Goal: Task Accomplishment & Management: Manage account settings

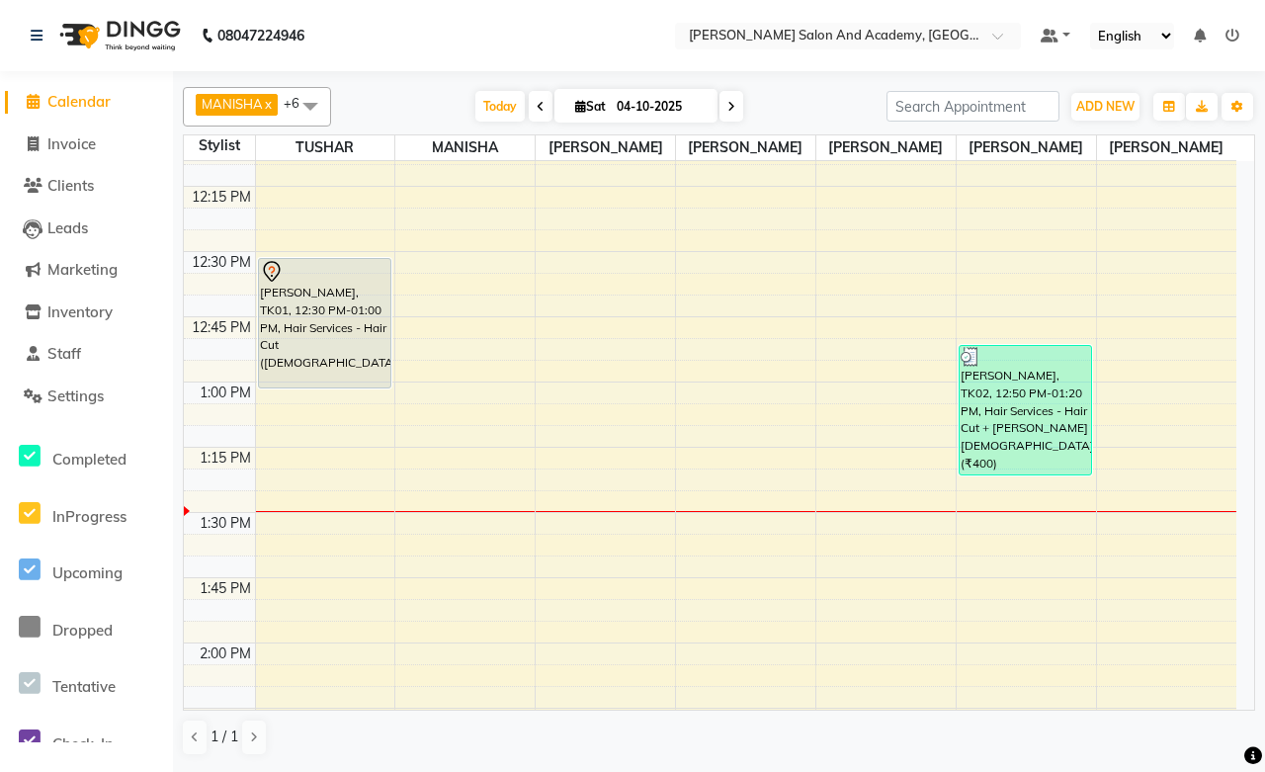
scroll to position [1024, 0]
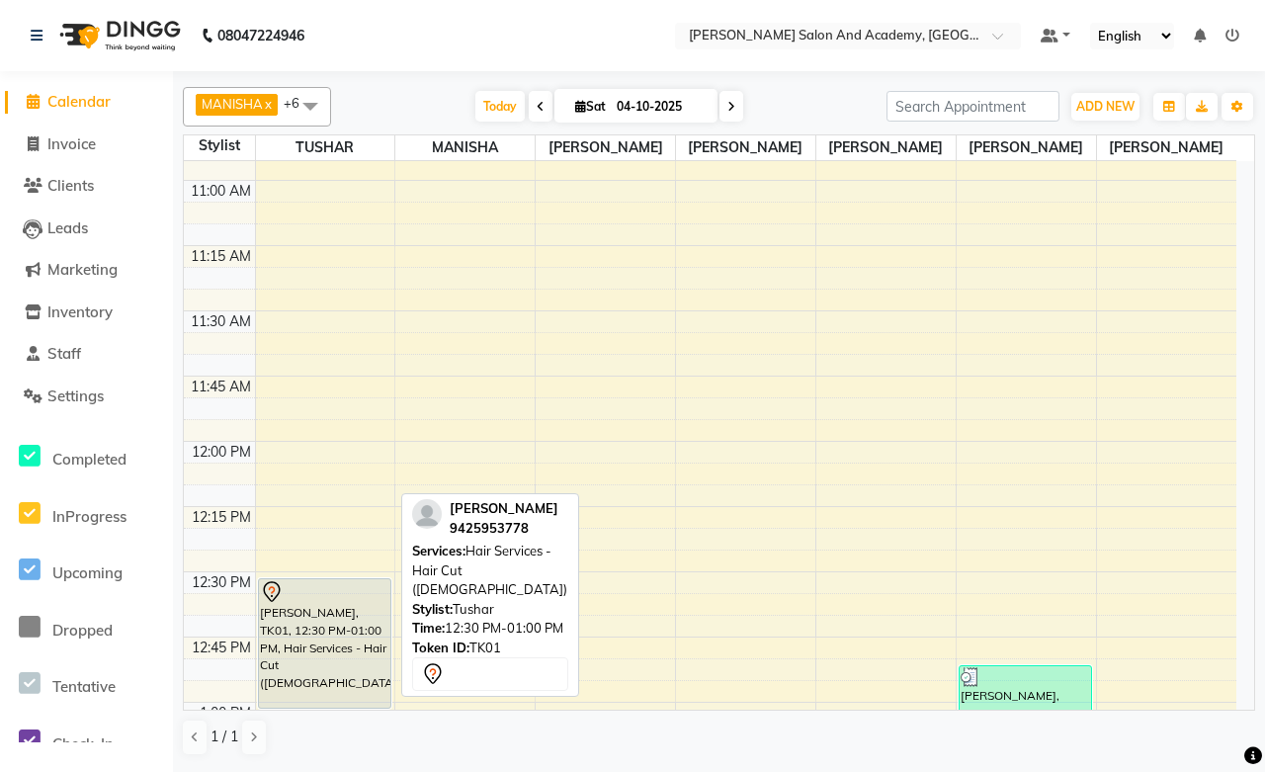
click at [354, 615] on div "[PERSON_NAME], TK01, 12:30 PM-01:00 PM, Hair Services - Hair Cut ([DEMOGRAPHIC_…" at bounding box center [324, 643] width 131 height 128
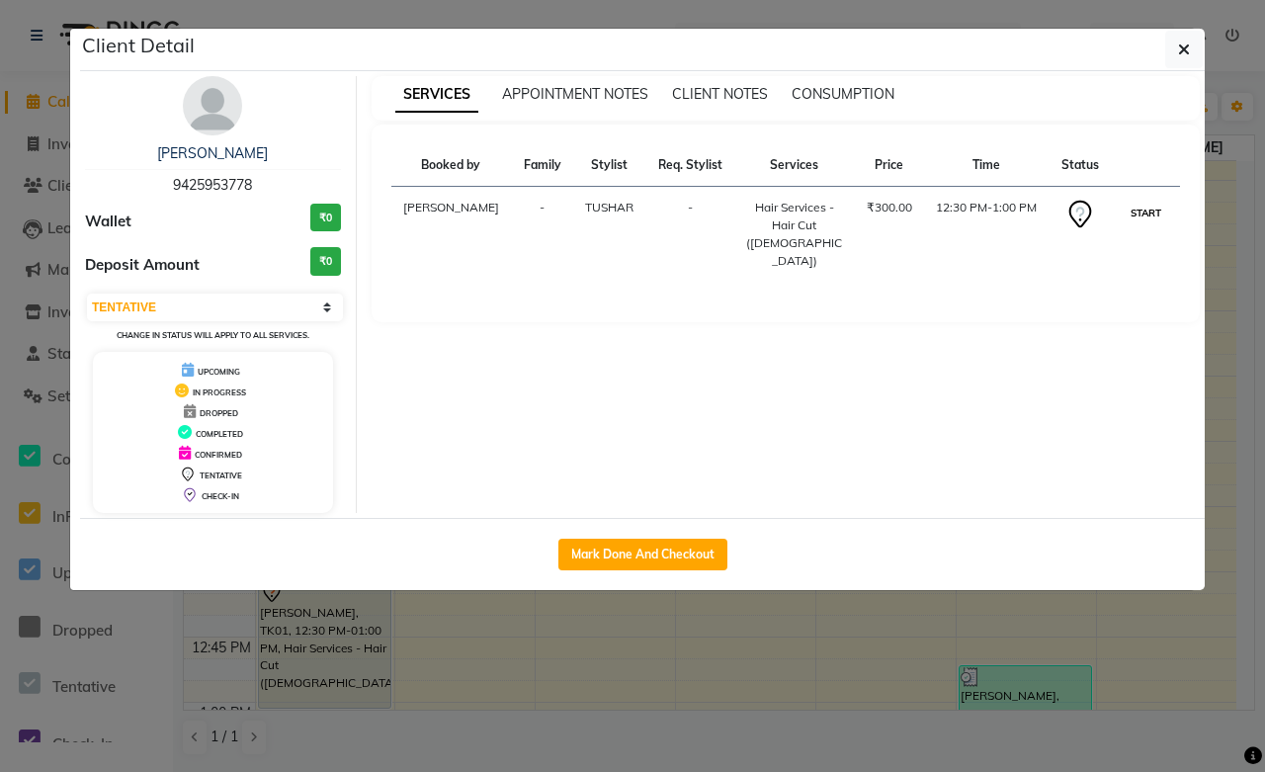
click at [1139, 218] on button "START" at bounding box center [1146, 213] width 41 height 25
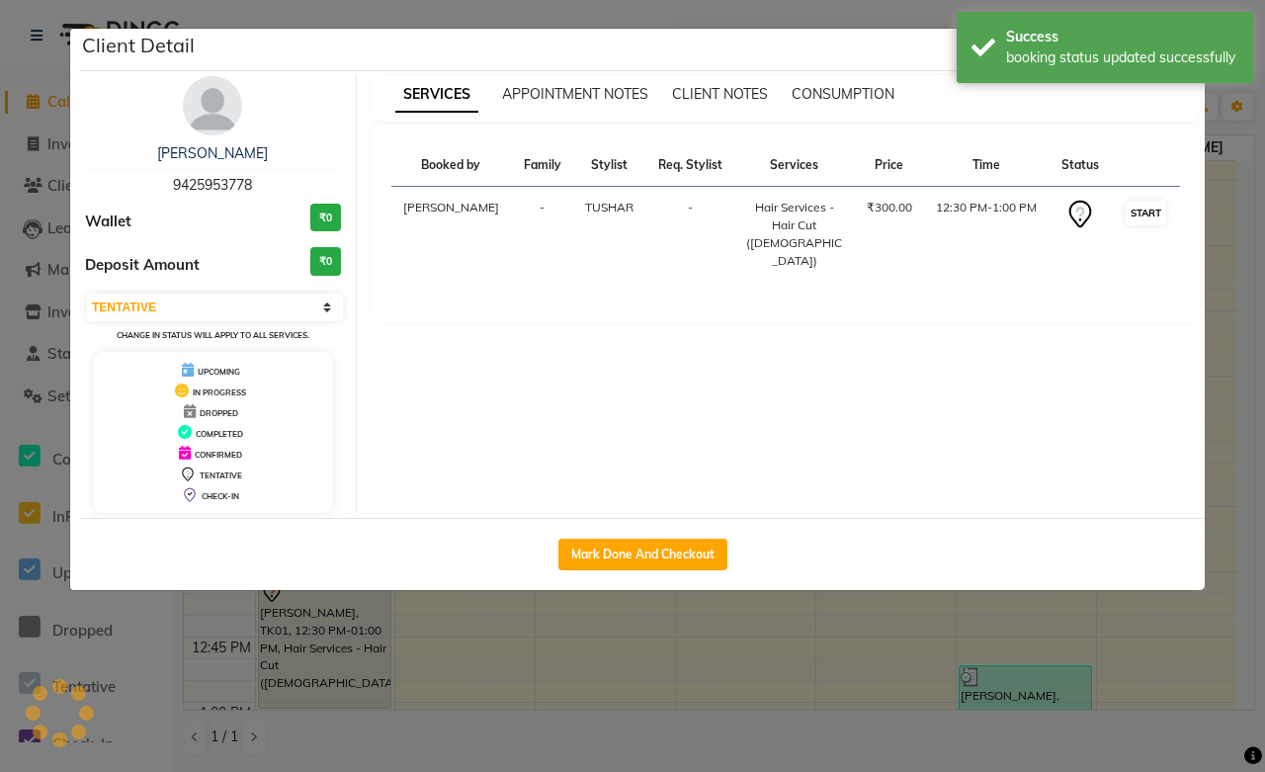
select select "1"
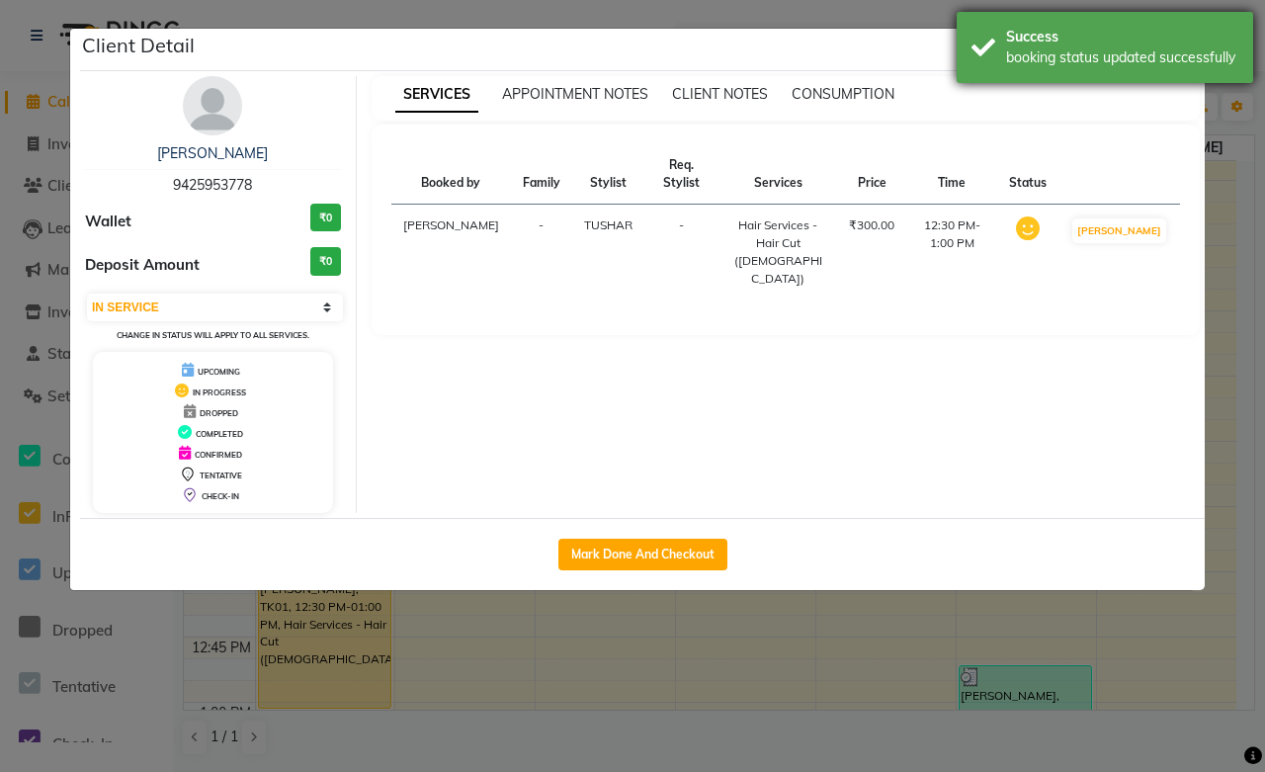
click at [1236, 33] on div "Success" at bounding box center [1122, 37] width 232 height 21
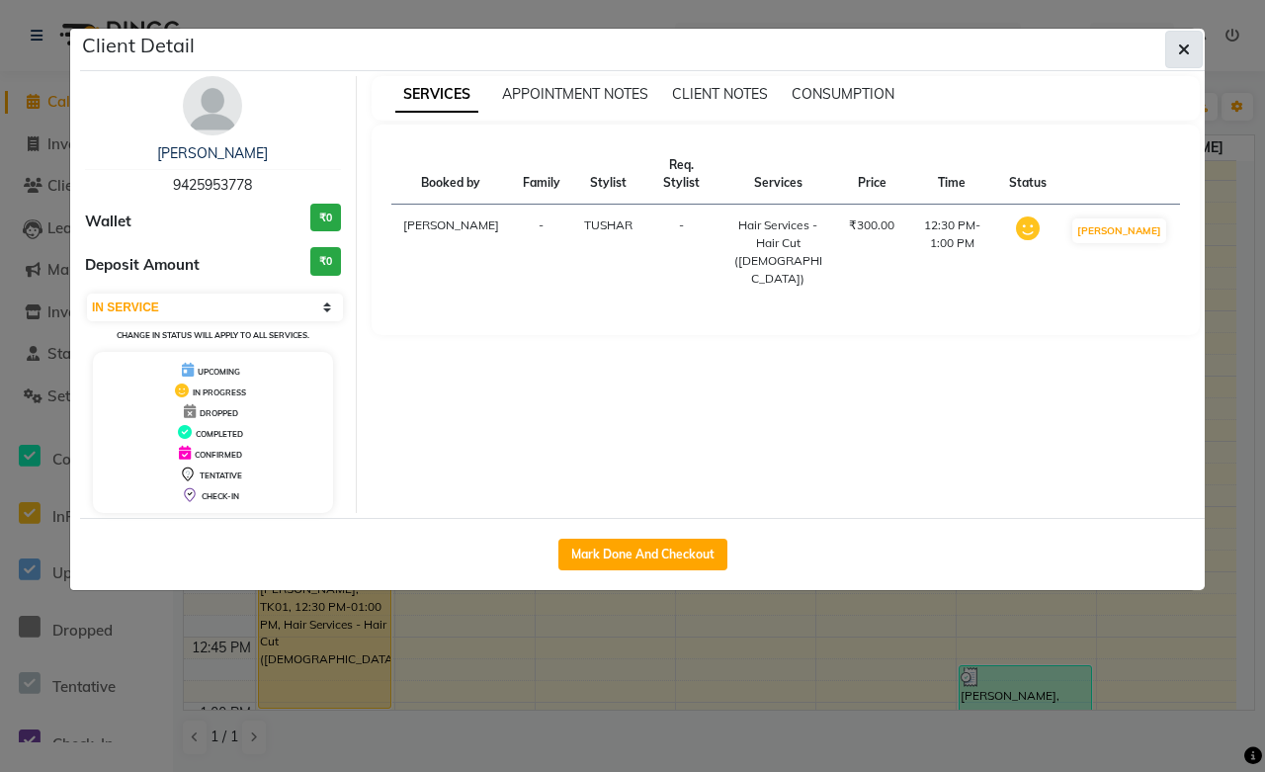
click at [1183, 53] on icon "button" at bounding box center [1184, 50] width 12 height 16
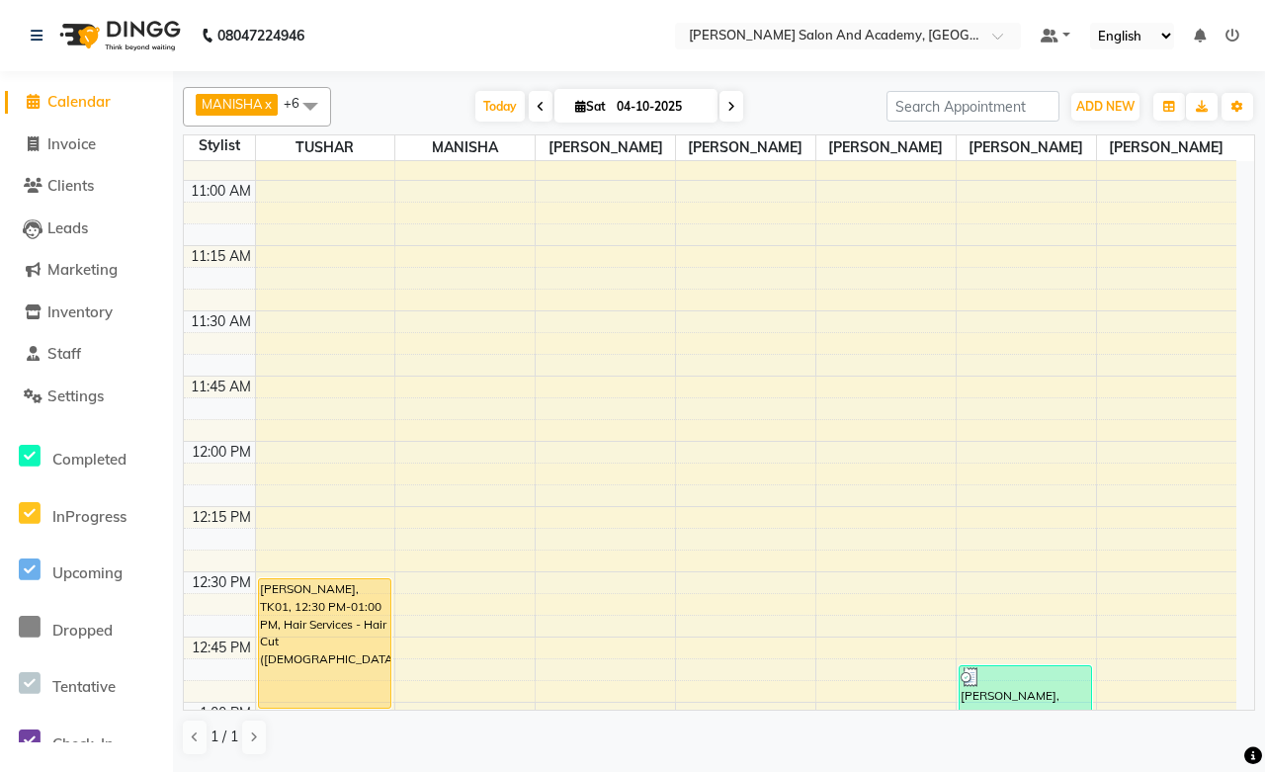
click at [86, 156] on li "Invoice" at bounding box center [86, 145] width 173 height 42
click at [81, 141] on span "Invoice" at bounding box center [71, 143] width 48 height 19
select select "service"
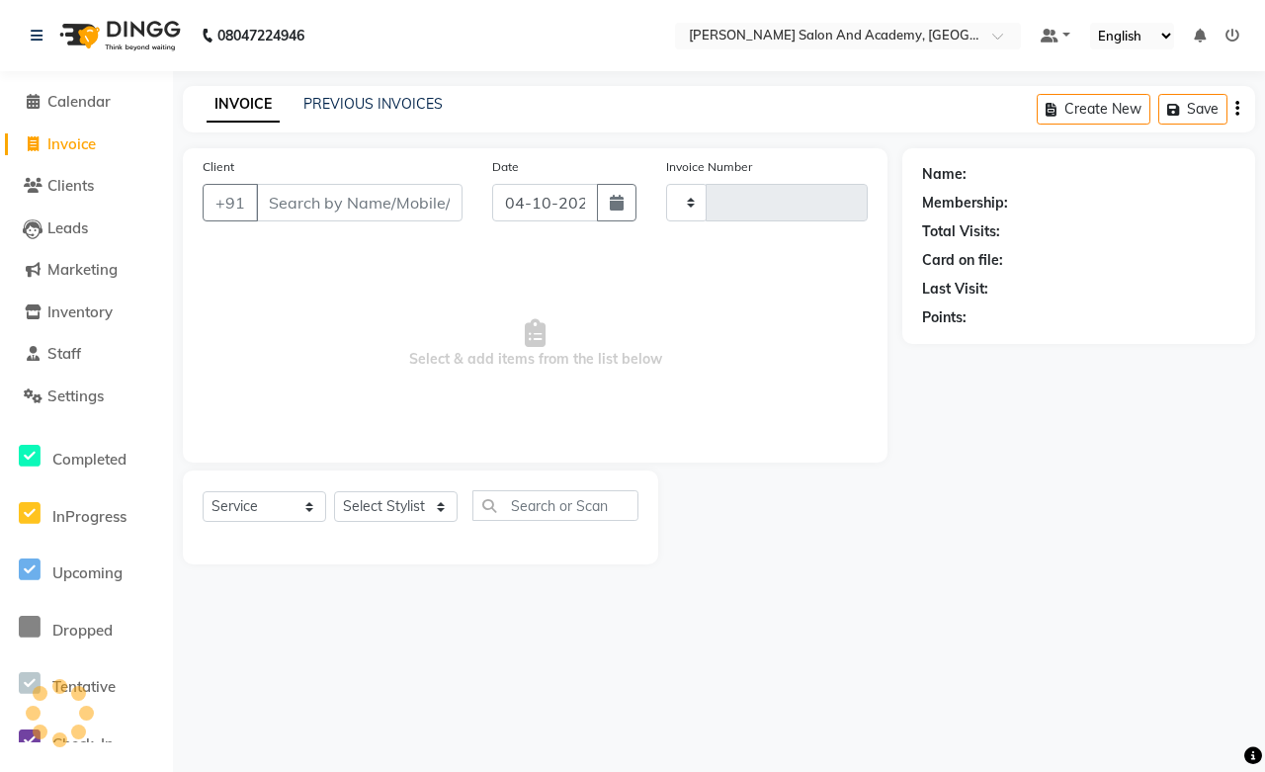
type input "0819"
select select "6453"
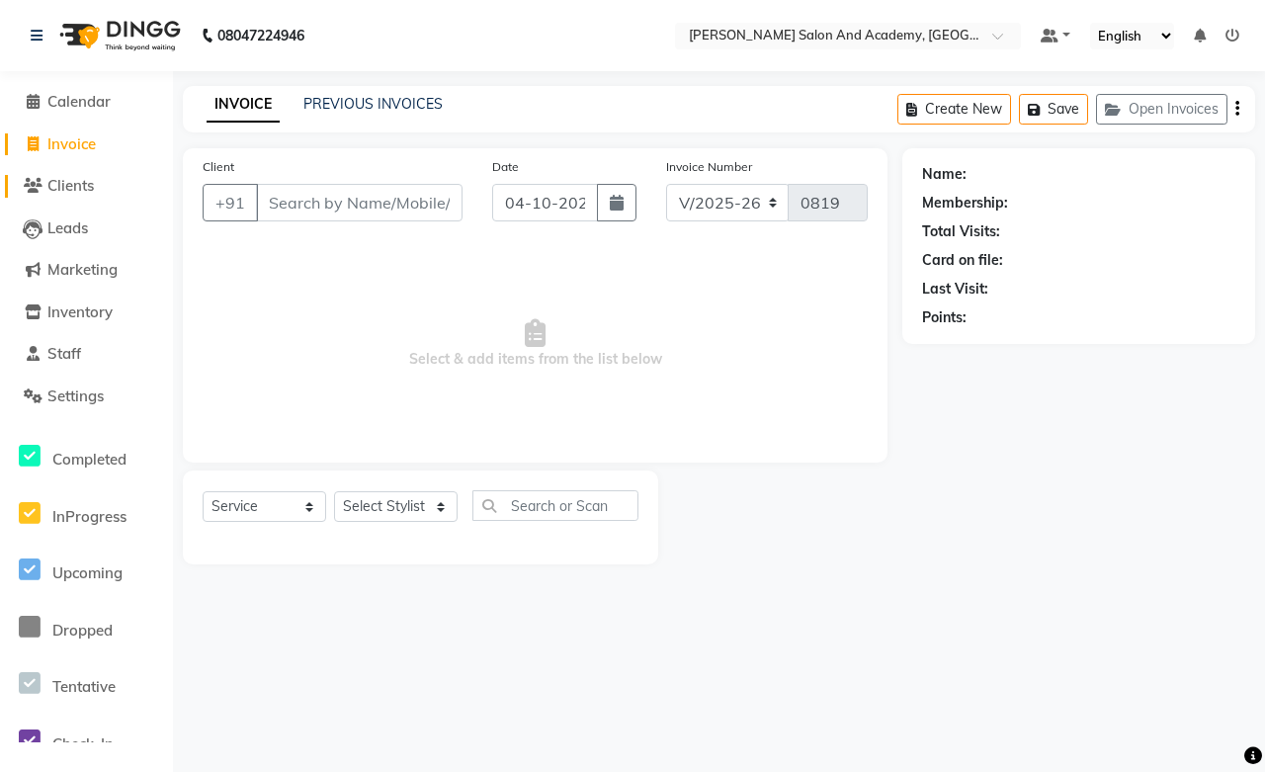
click at [60, 179] on span "Clients" at bounding box center [70, 185] width 46 height 19
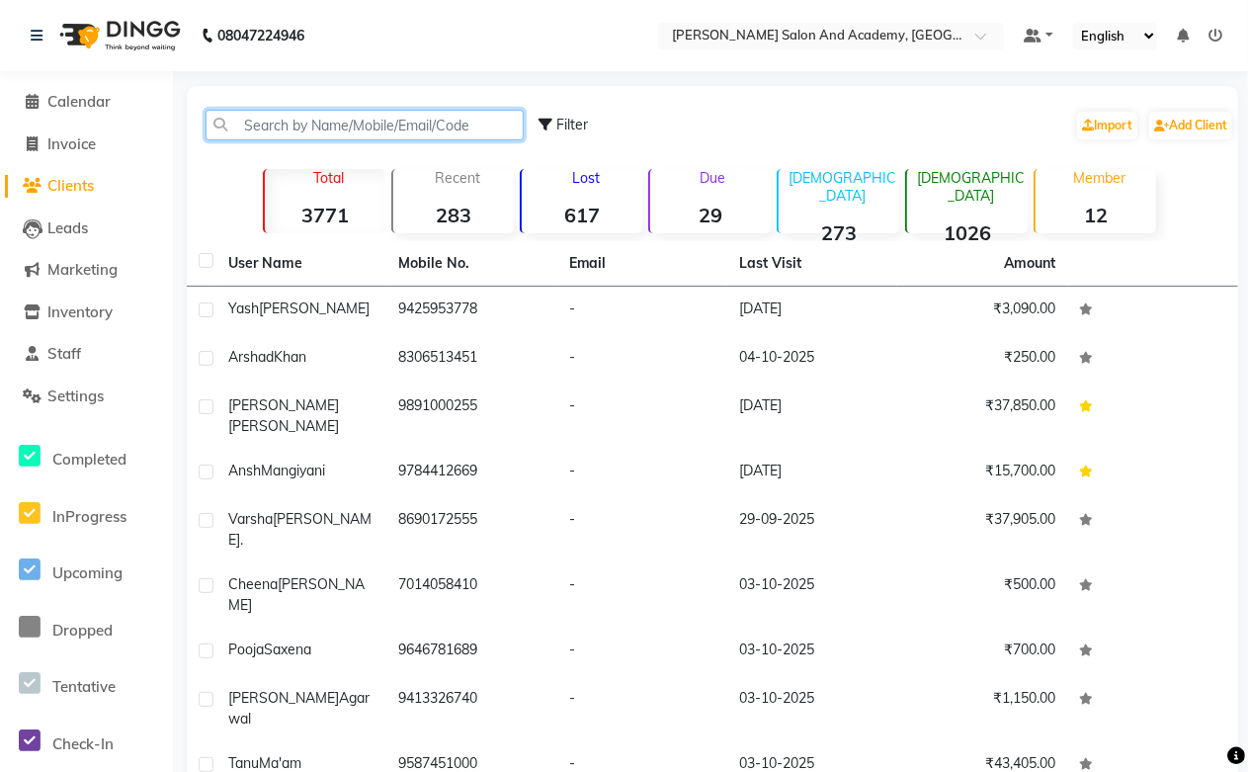
paste input "917689975961"
click at [261, 131] on input "917689975961" at bounding box center [365, 125] width 318 height 31
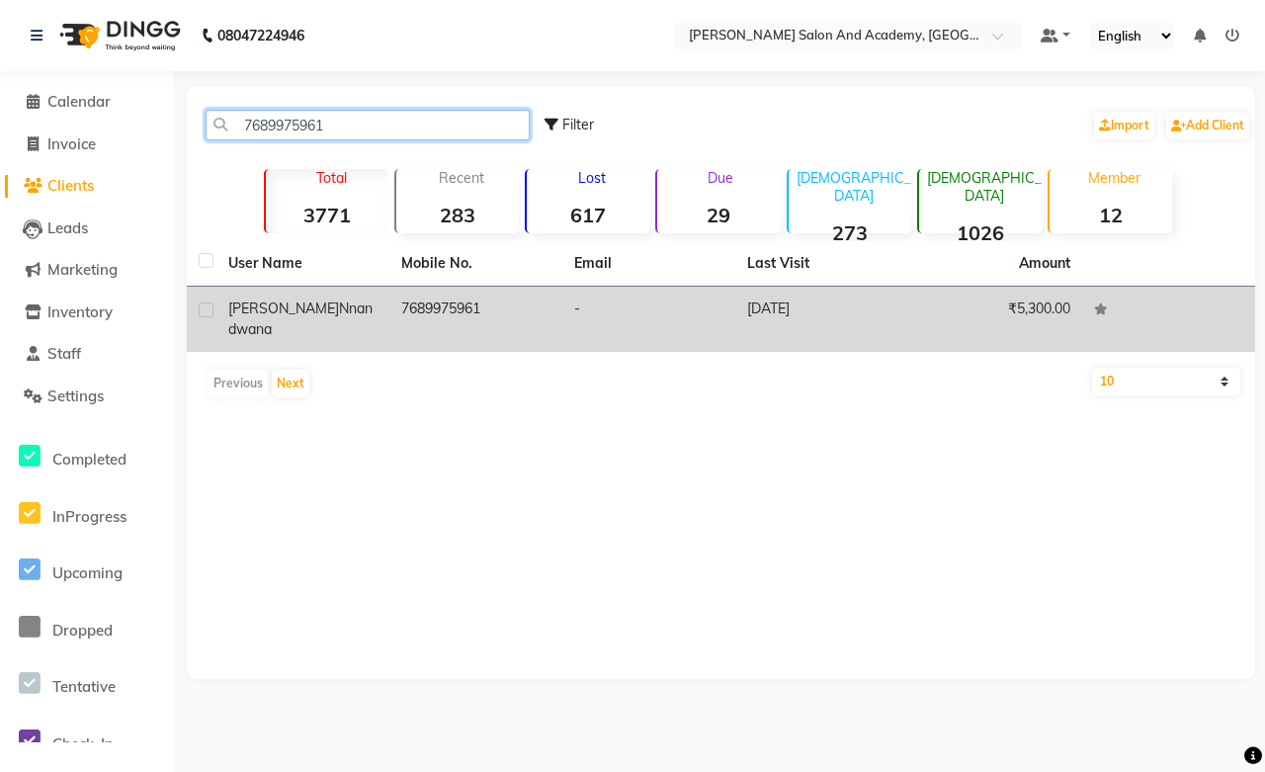
type input "7689975961"
click at [778, 319] on td "[DATE]" at bounding box center [821, 319] width 173 height 65
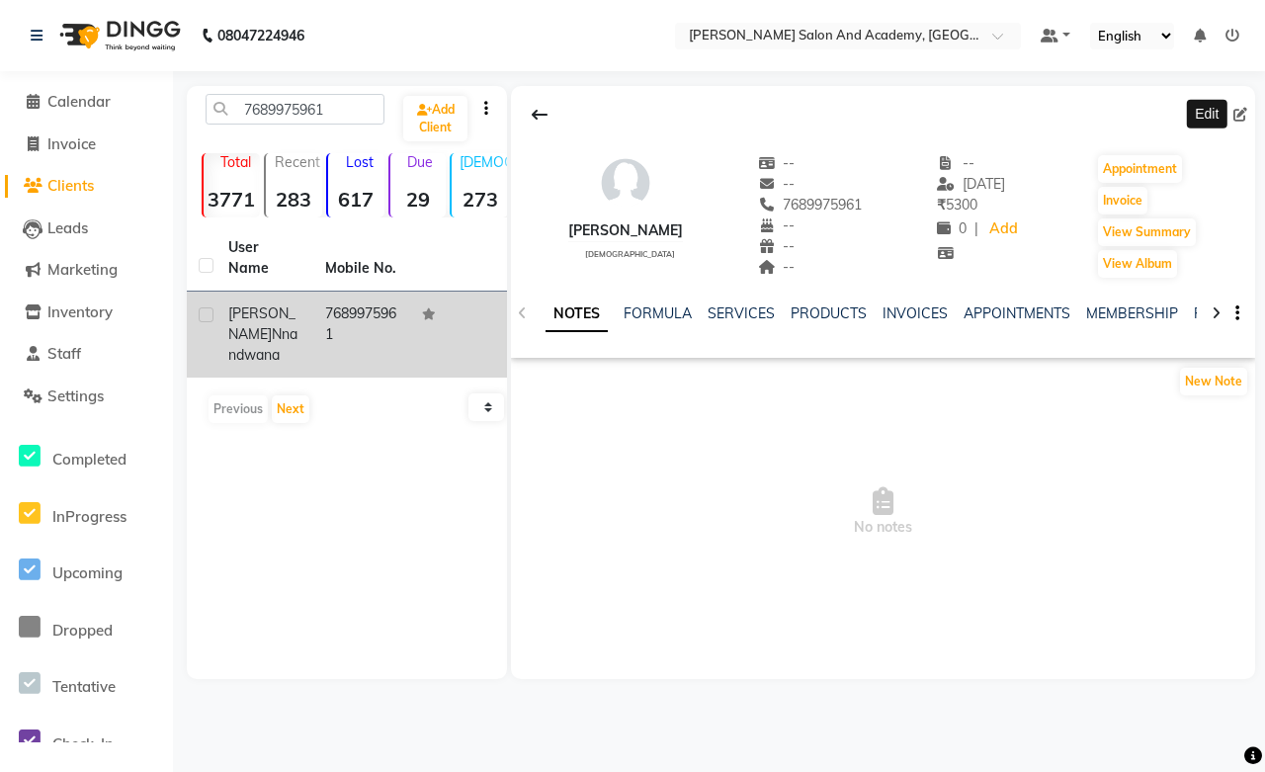
click at [1245, 109] on icon at bounding box center [1240, 115] width 14 height 14
select select "[DEMOGRAPHIC_DATA]"
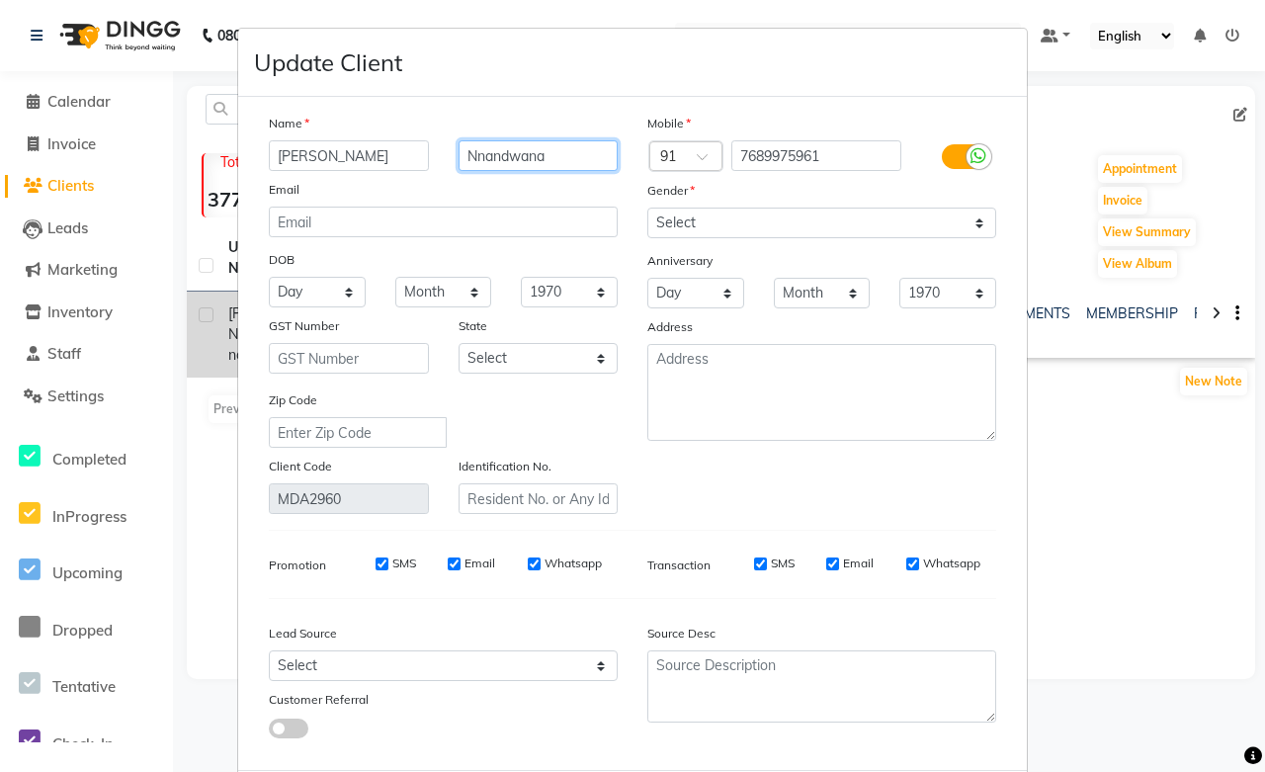
click at [478, 153] on input "Nnandwana" at bounding box center [539, 155] width 160 height 31
type input "[PERSON_NAME]"
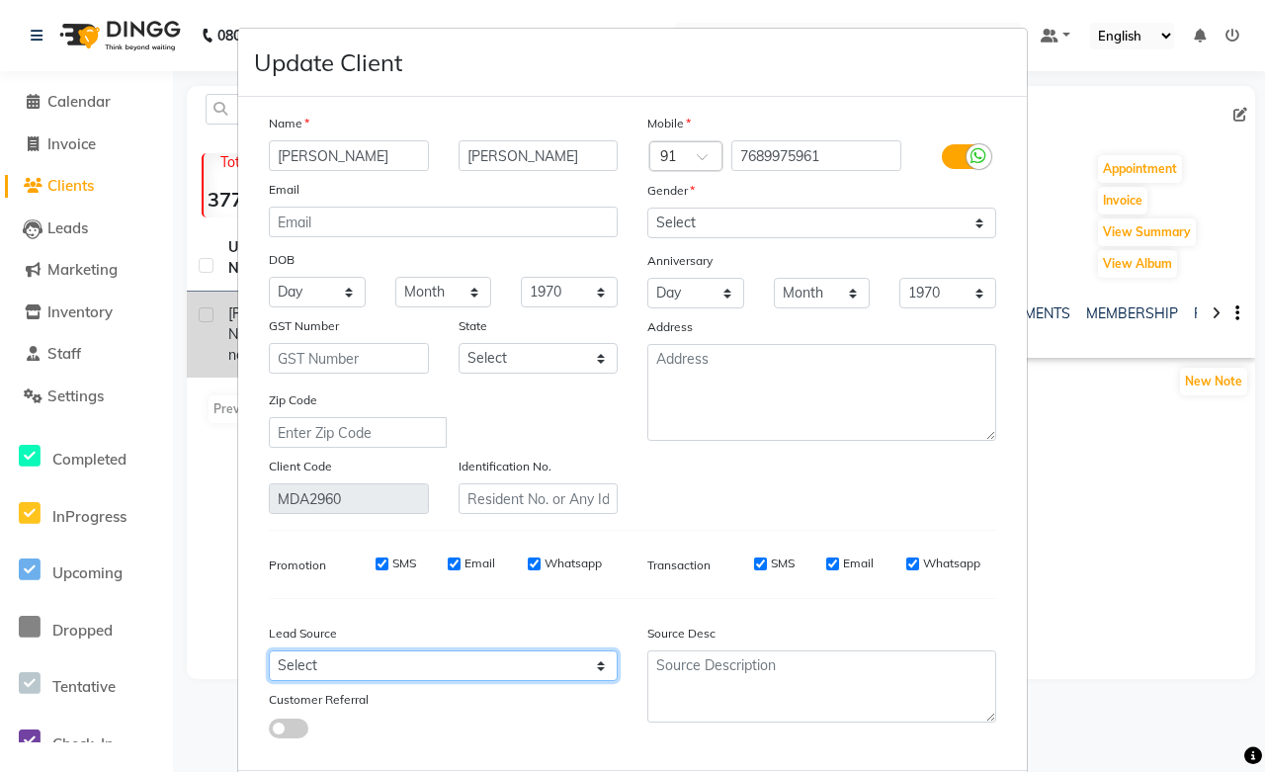
click at [304, 664] on select "Select Walk-in Referral Internet Friend Word of Mouth Advertisement Facebook Ju…" at bounding box center [443, 665] width 349 height 31
select select "46005"
click at [269, 651] on select "Select Walk-in Referral Internet Friend Word of Mouth Advertisement Facebook Ju…" at bounding box center [443, 665] width 349 height 31
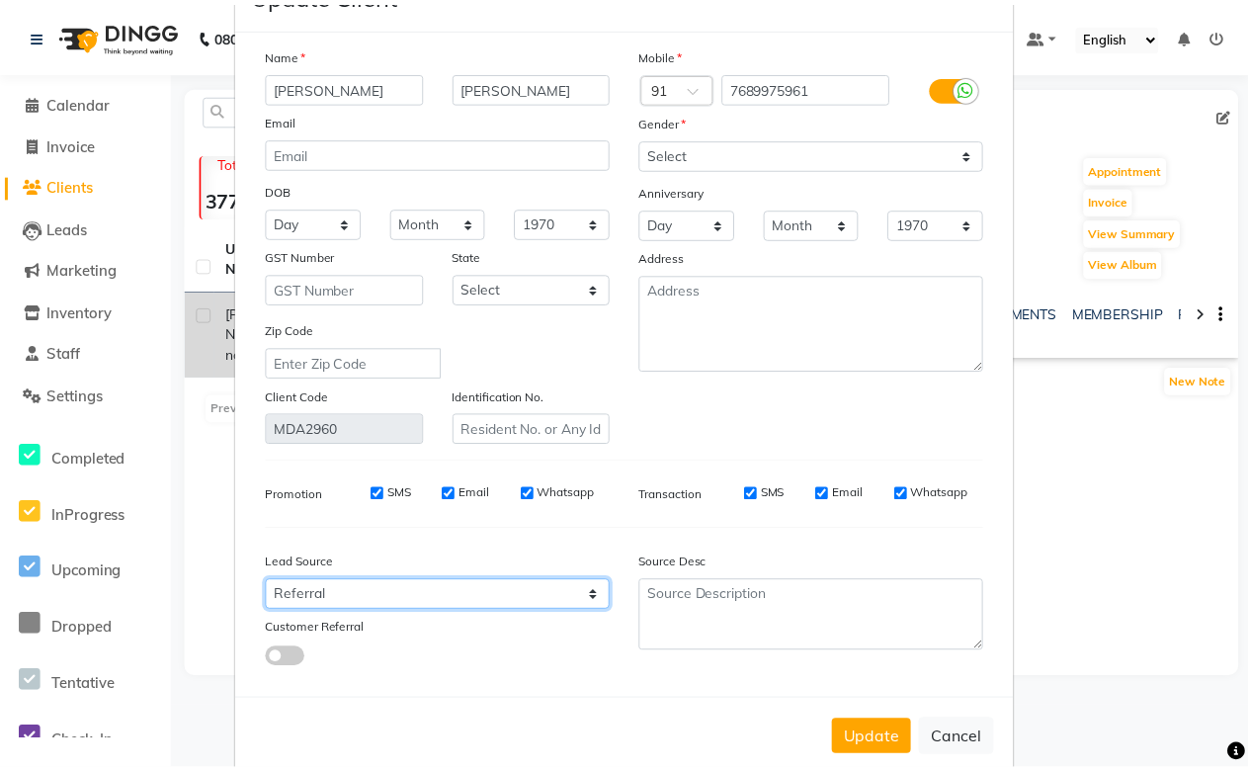
scroll to position [107, 0]
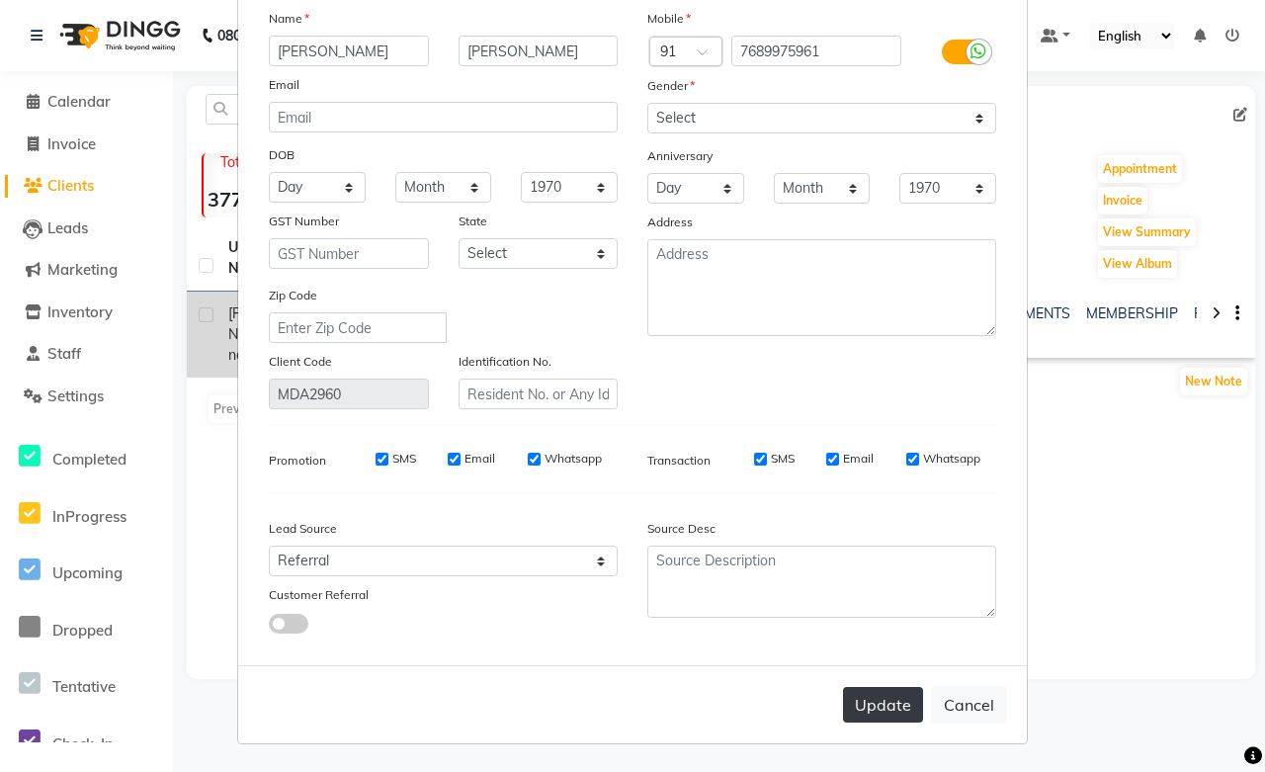
click at [879, 715] on button "Update" at bounding box center [883, 705] width 80 height 36
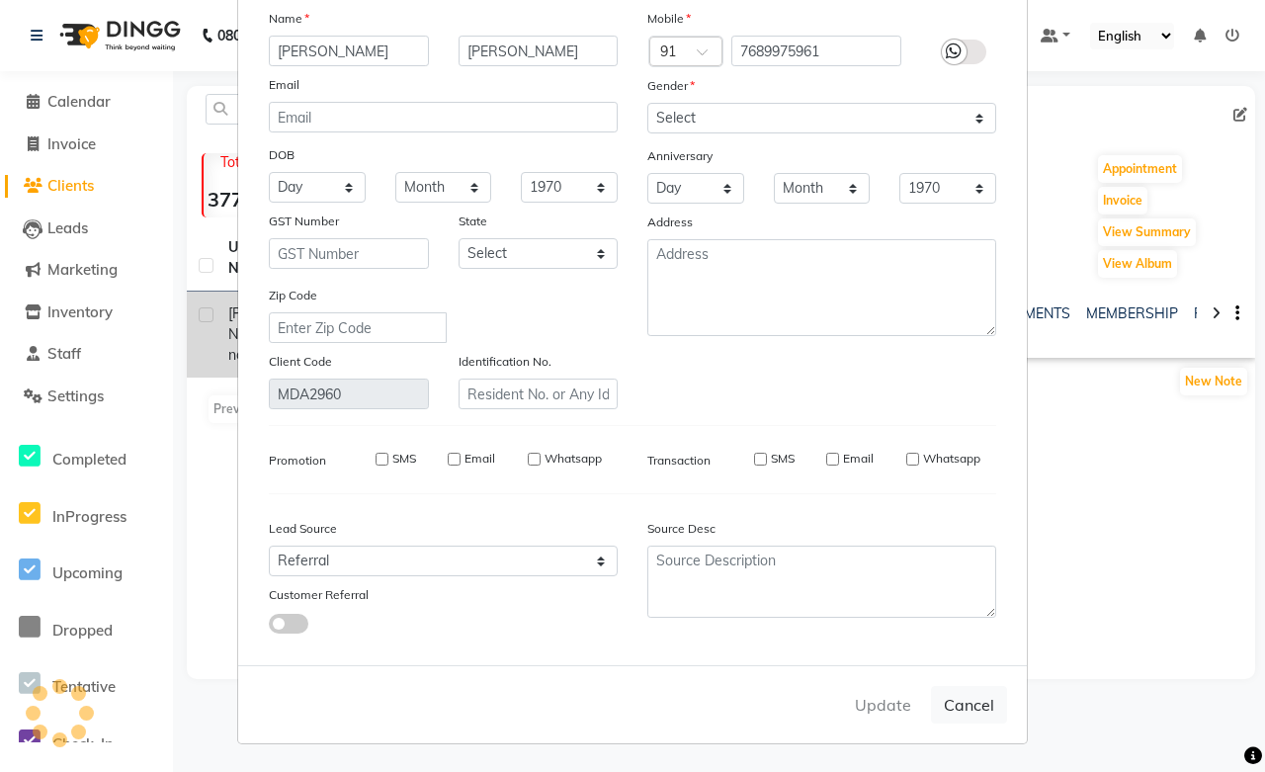
select select
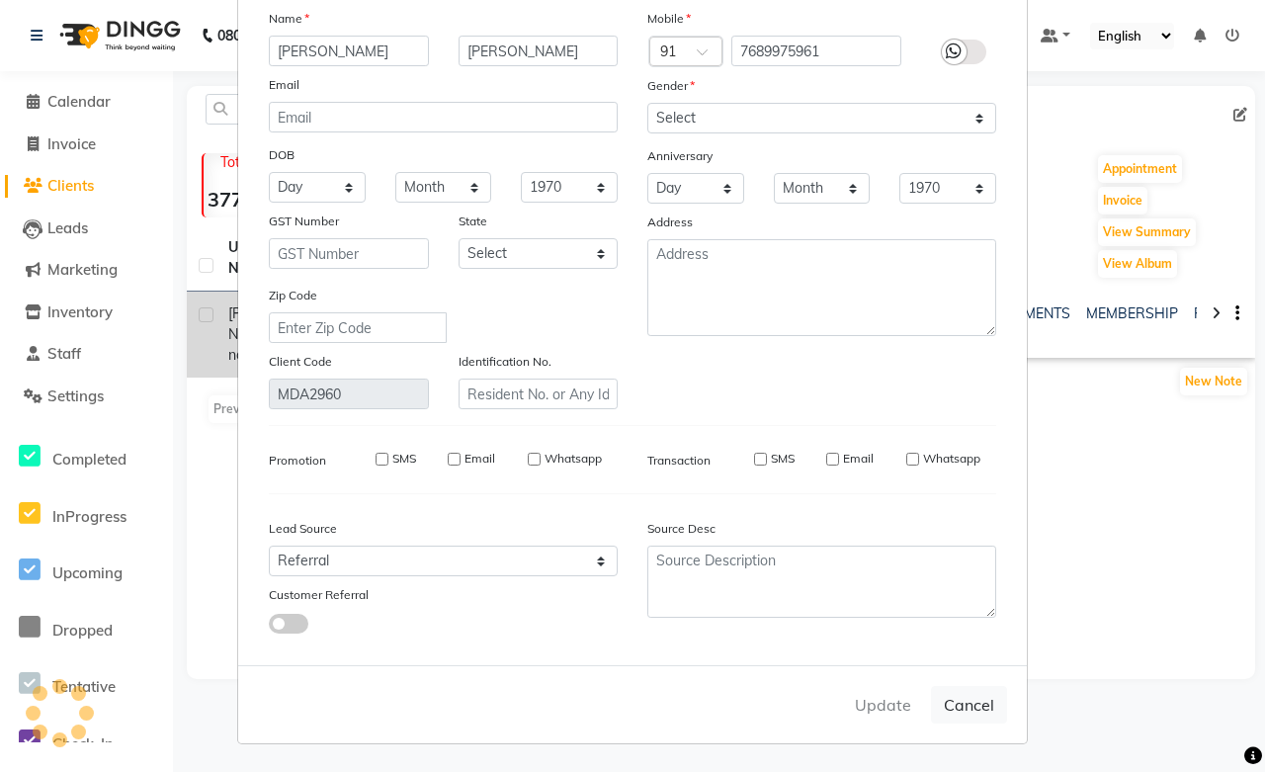
select select
checkbox input "false"
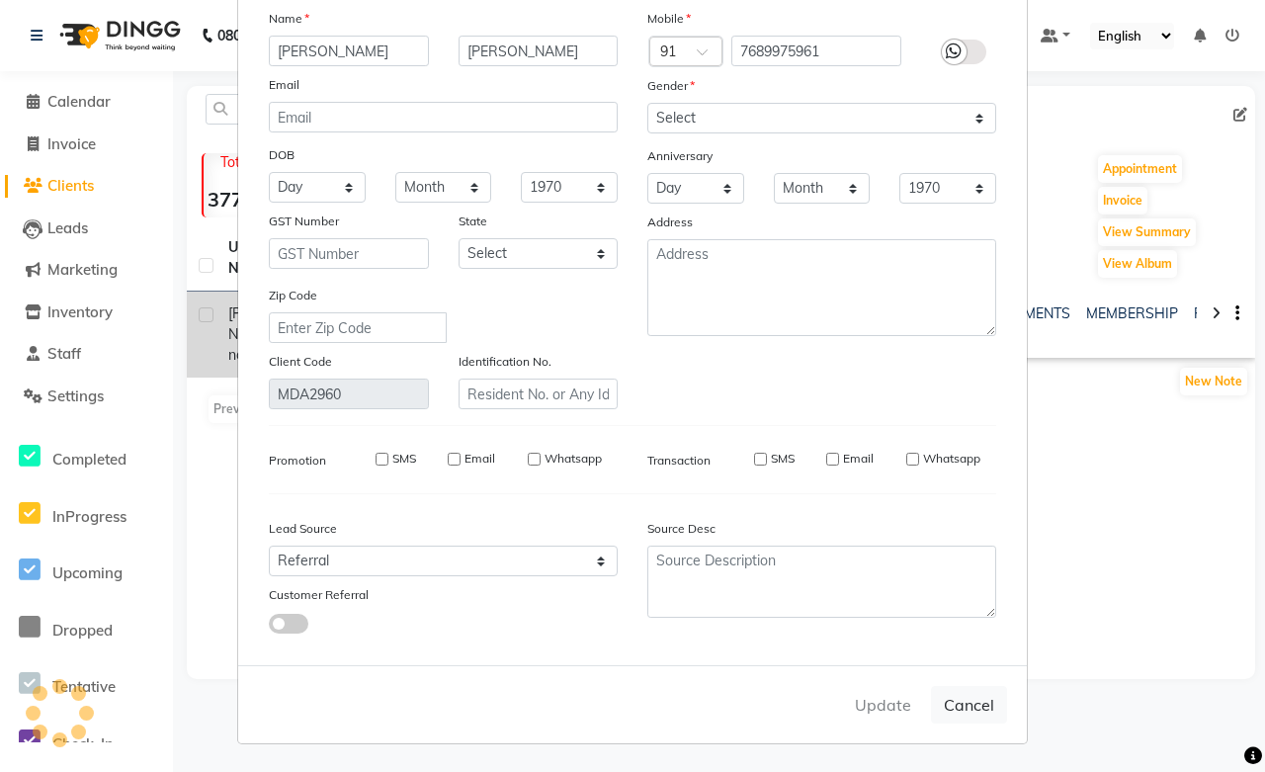
checkbox input "false"
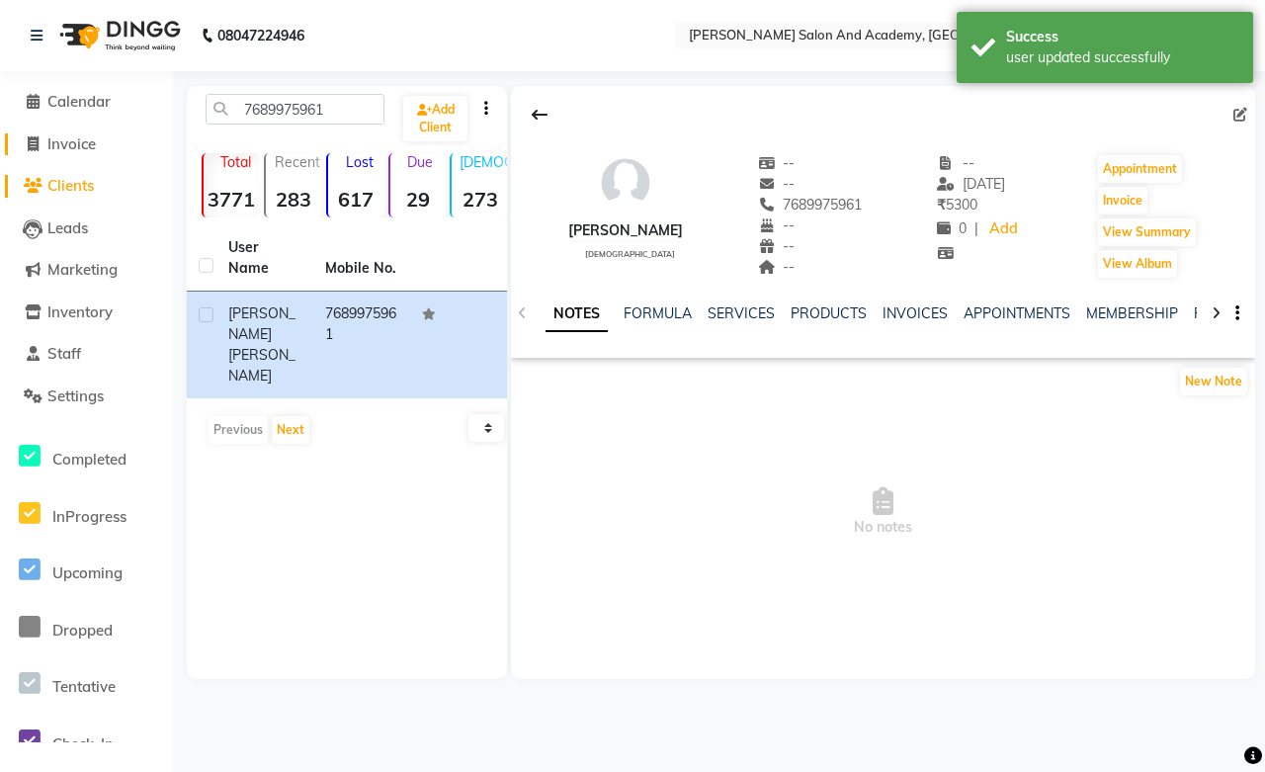
click at [66, 143] on span "Invoice" at bounding box center [71, 143] width 48 height 19
select select "service"
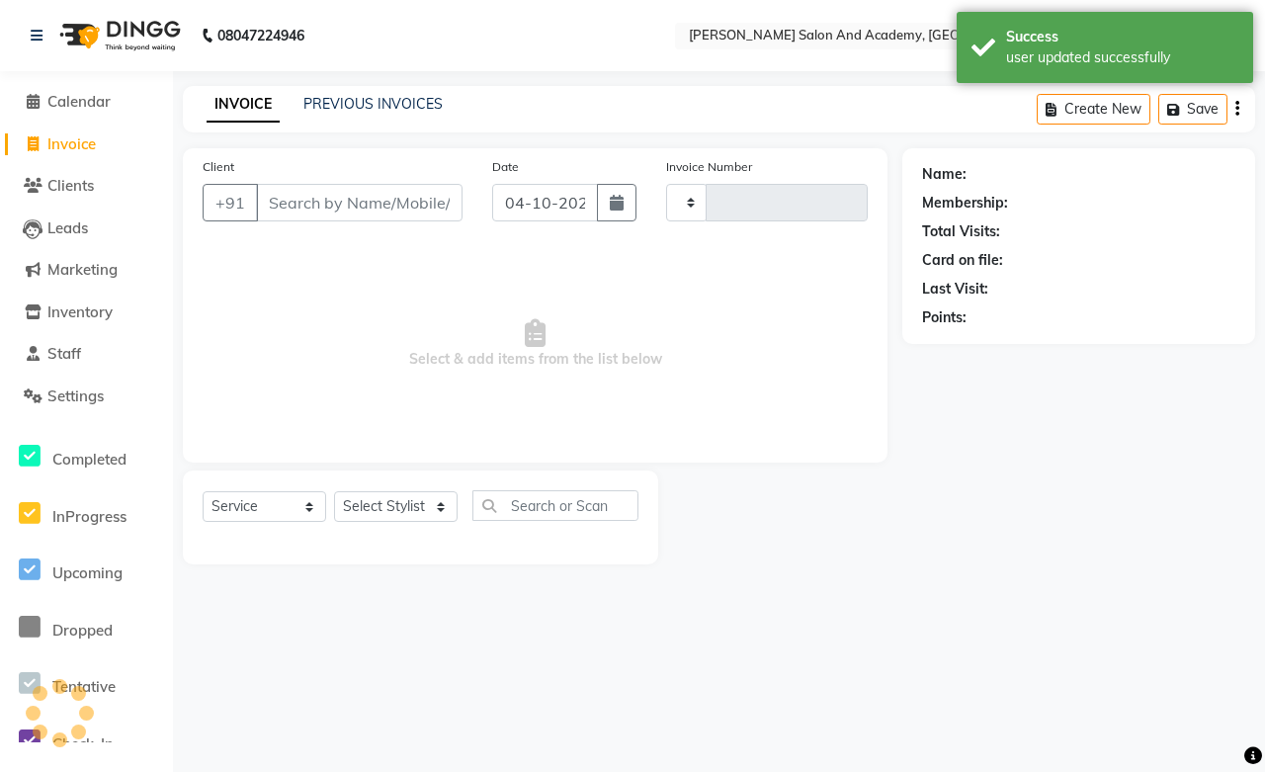
type input "0819"
select select "6453"
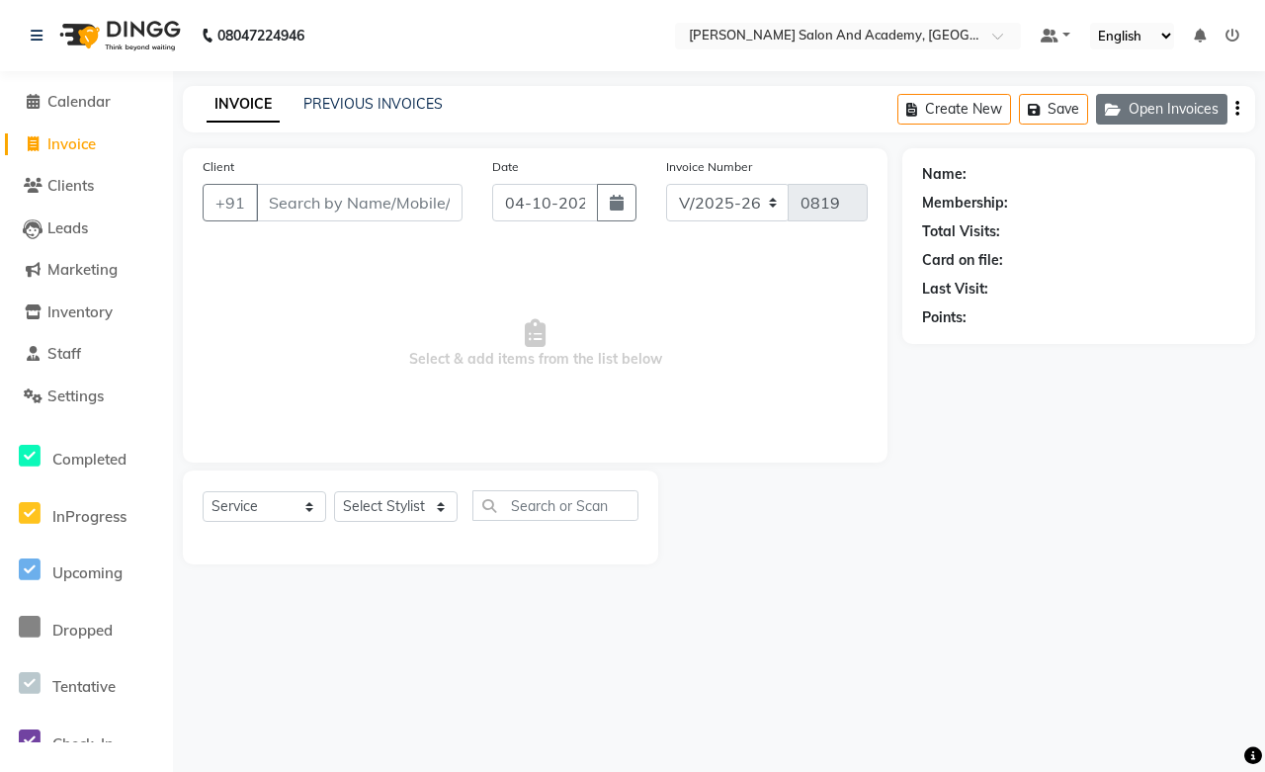
click at [1137, 106] on button "Open Invoices" at bounding box center [1161, 109] width 131 height 31
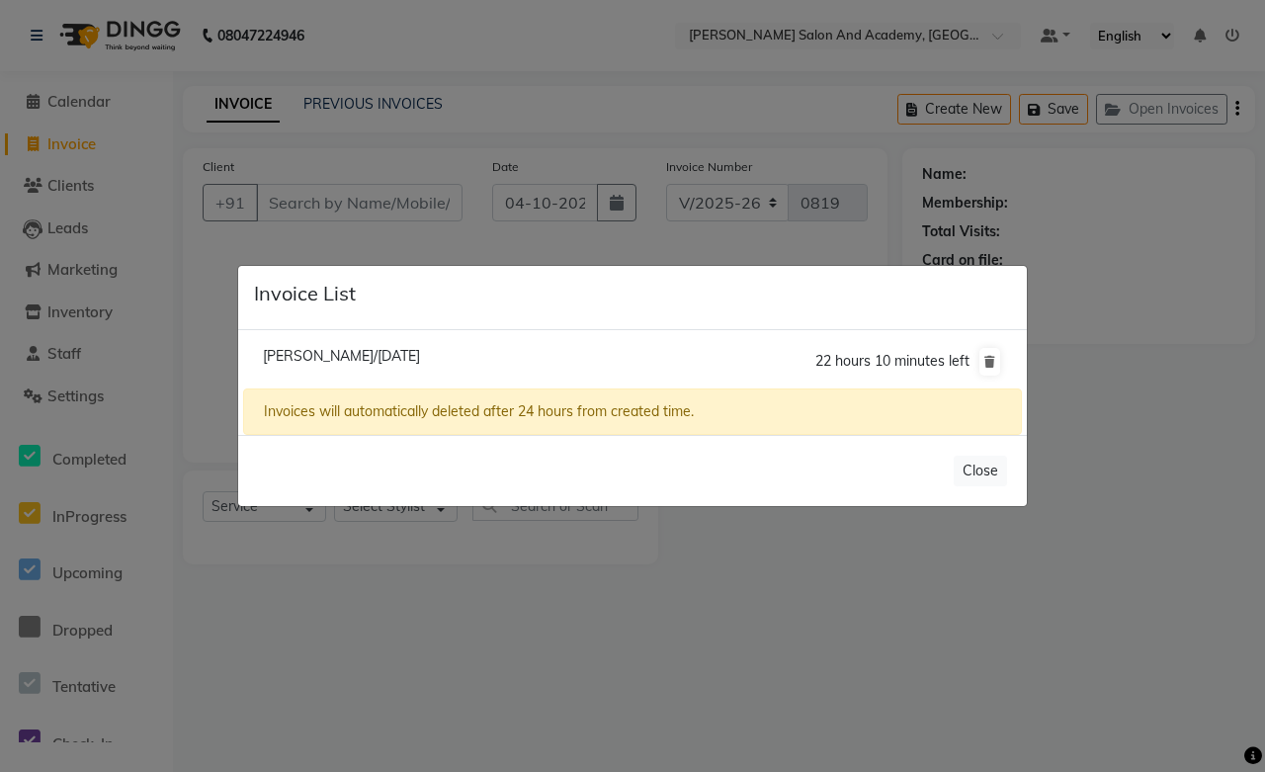
click at [338, 352] on span "[PERSON_NAME]/[DATE]" at bounding box center [341, 356] width 157 height 18
type input "8690172555"
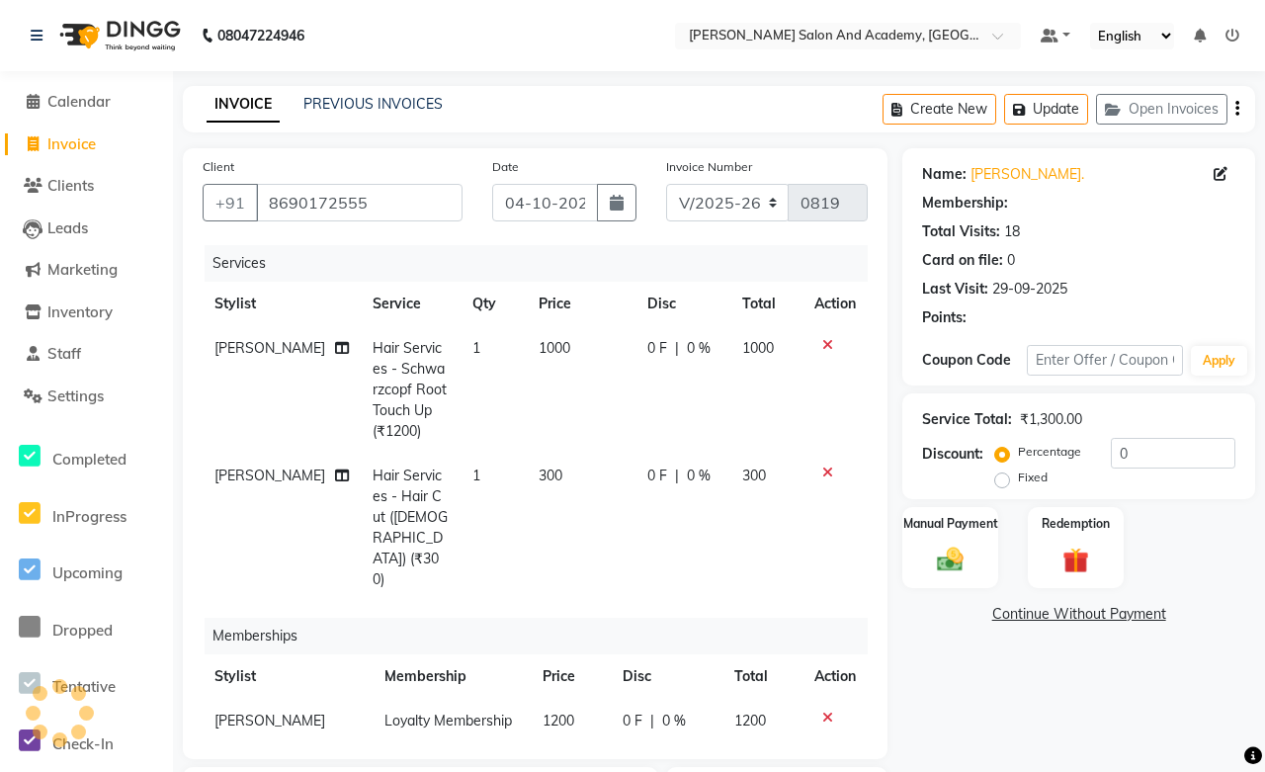
select select "1: Object"
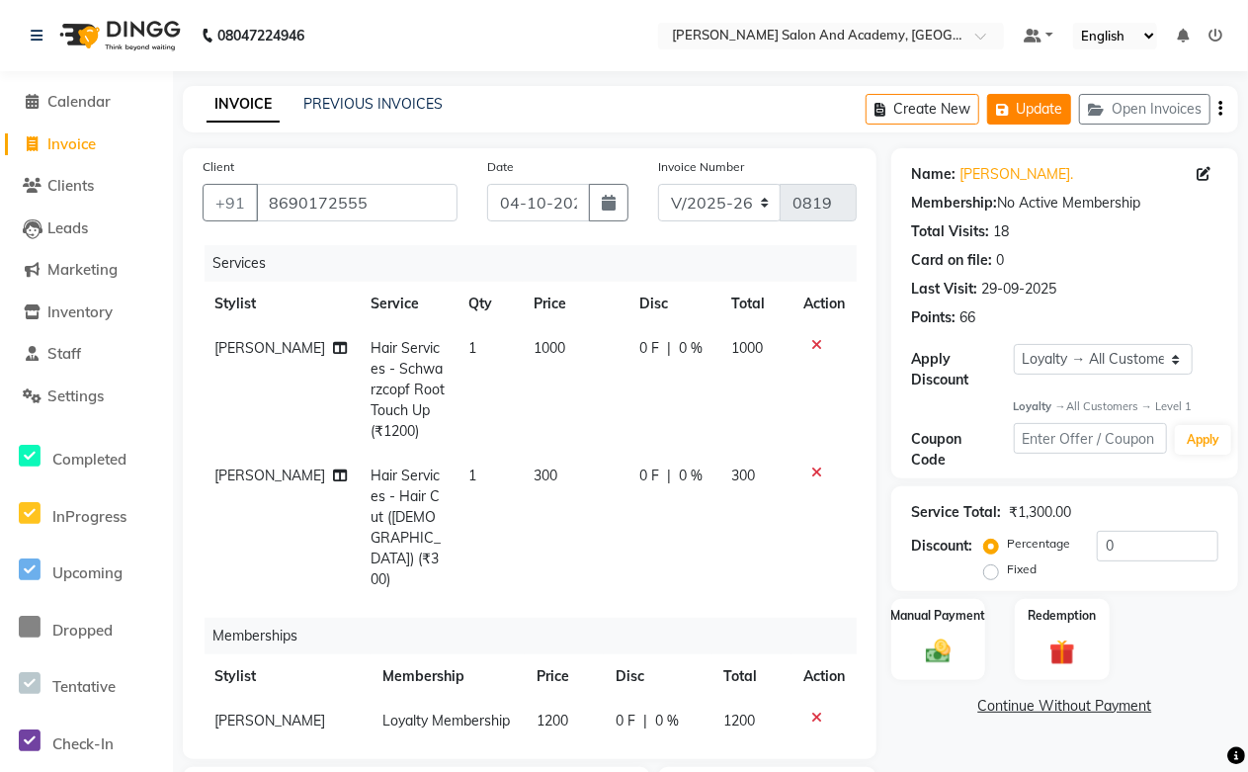
click at [1030, 106] on button "Update" at bounding box center [1029, 109] width 84 height 31
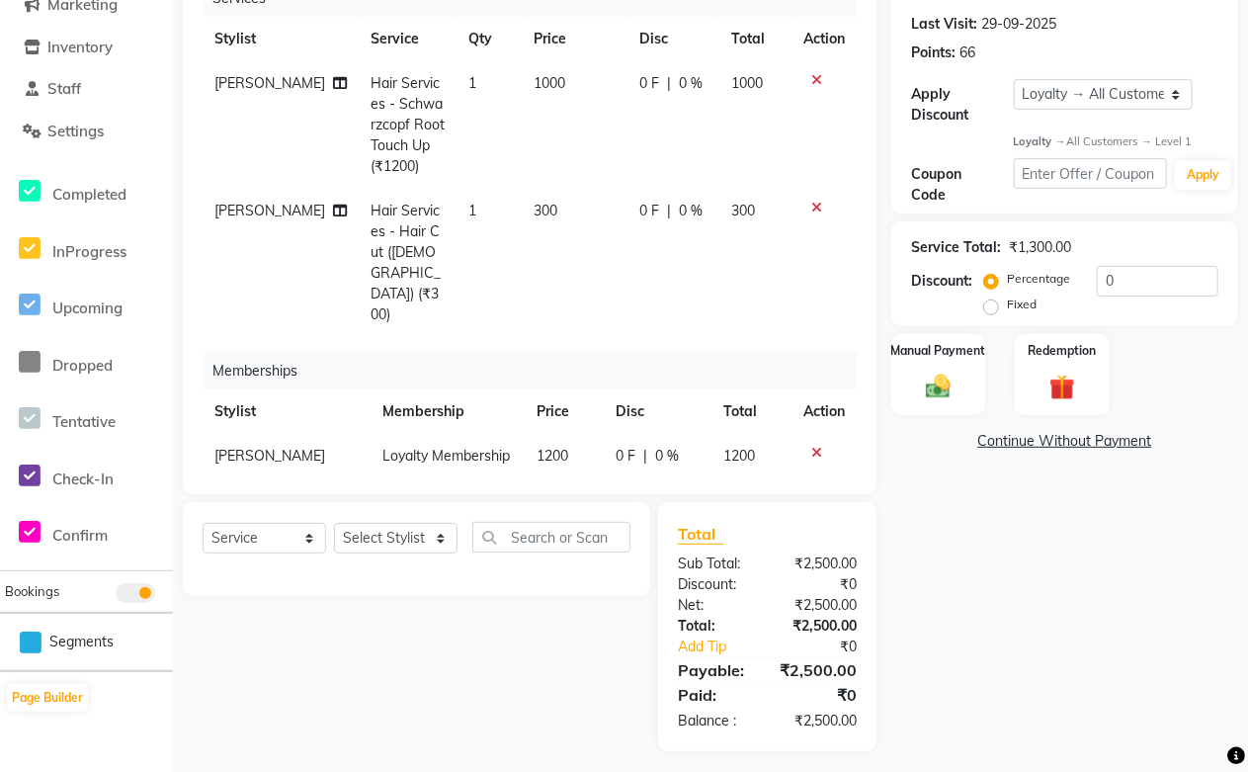
scroll to position [269, 0]
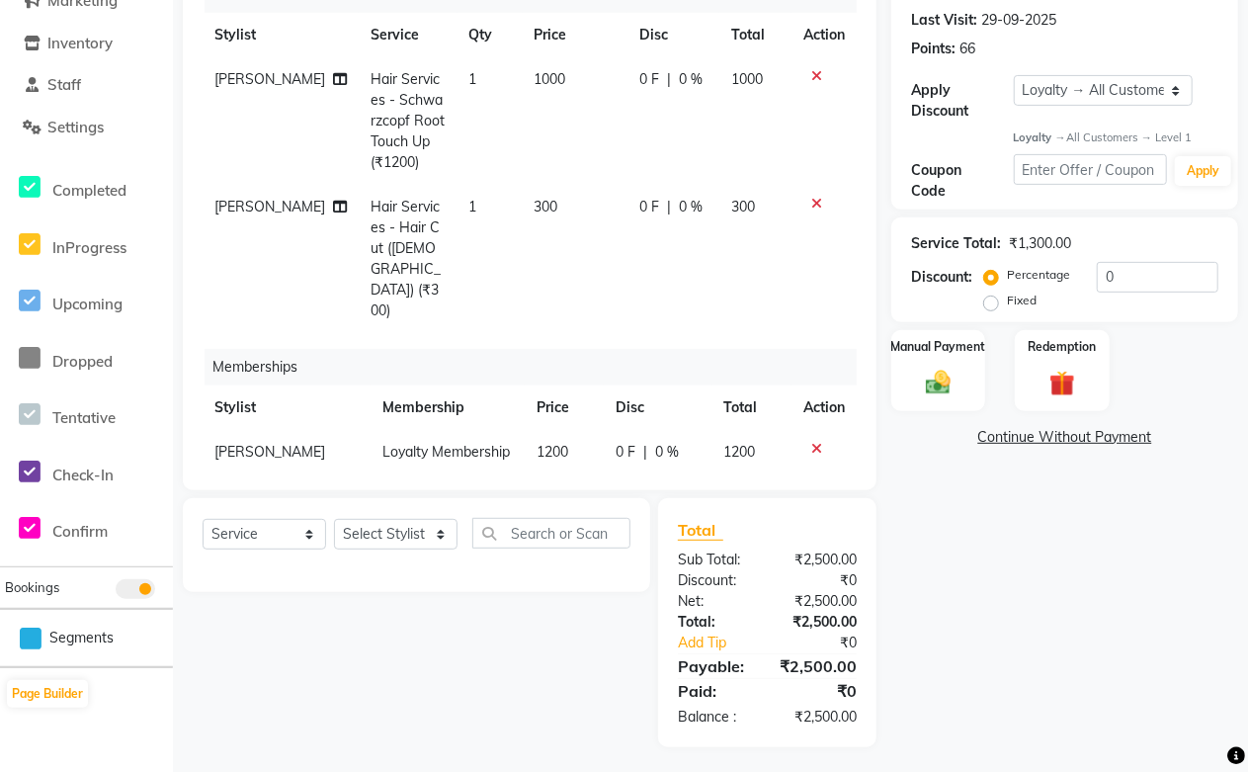
click at [269, 443] on span "[PERSON_NAME]" at bounding box center [269, 452] width 111 height 18
select select "66707"
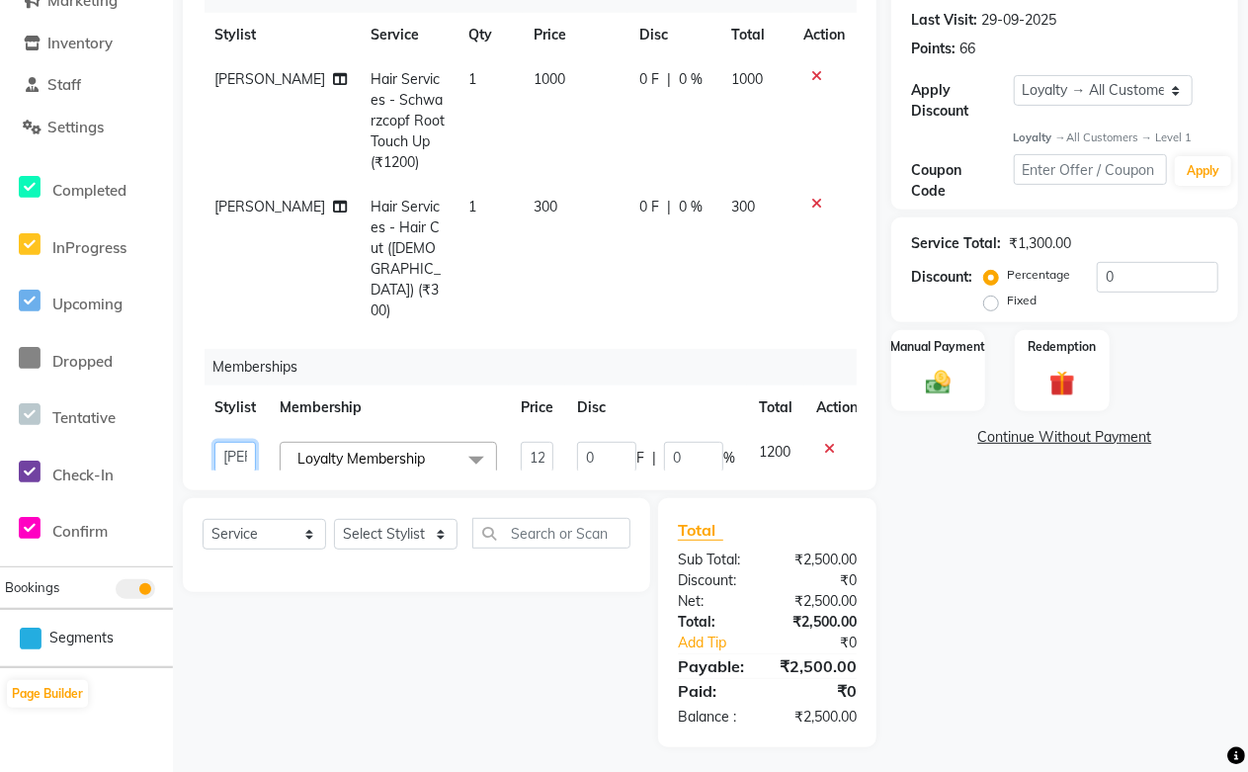
click at [247, 442] on select "[PERSON_NAME] [PERSON_NAME] [PERSON_NAME] [PERSON_NAME] [PERSON_NAME] [PERSON_N…" at bounding box center [235, 457] width 42 height 31
click at [214, 442] on select "[PERSON_NAME] [PERSON_NAME] [PERSON_NAME] [PERSON_NAME] [PERSON_NAME] [PERSON_N…" at bounding box center [235, 457] width 42 height 31
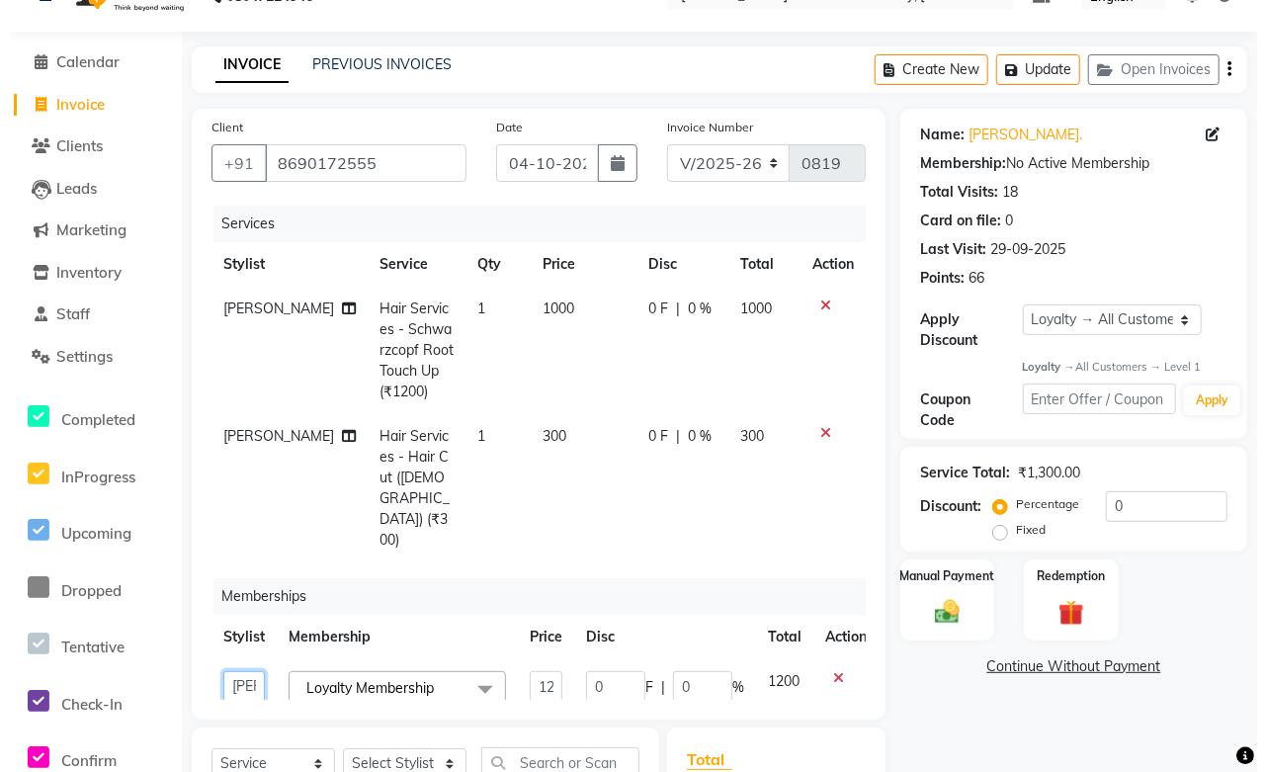
scroll to position [0, 0]
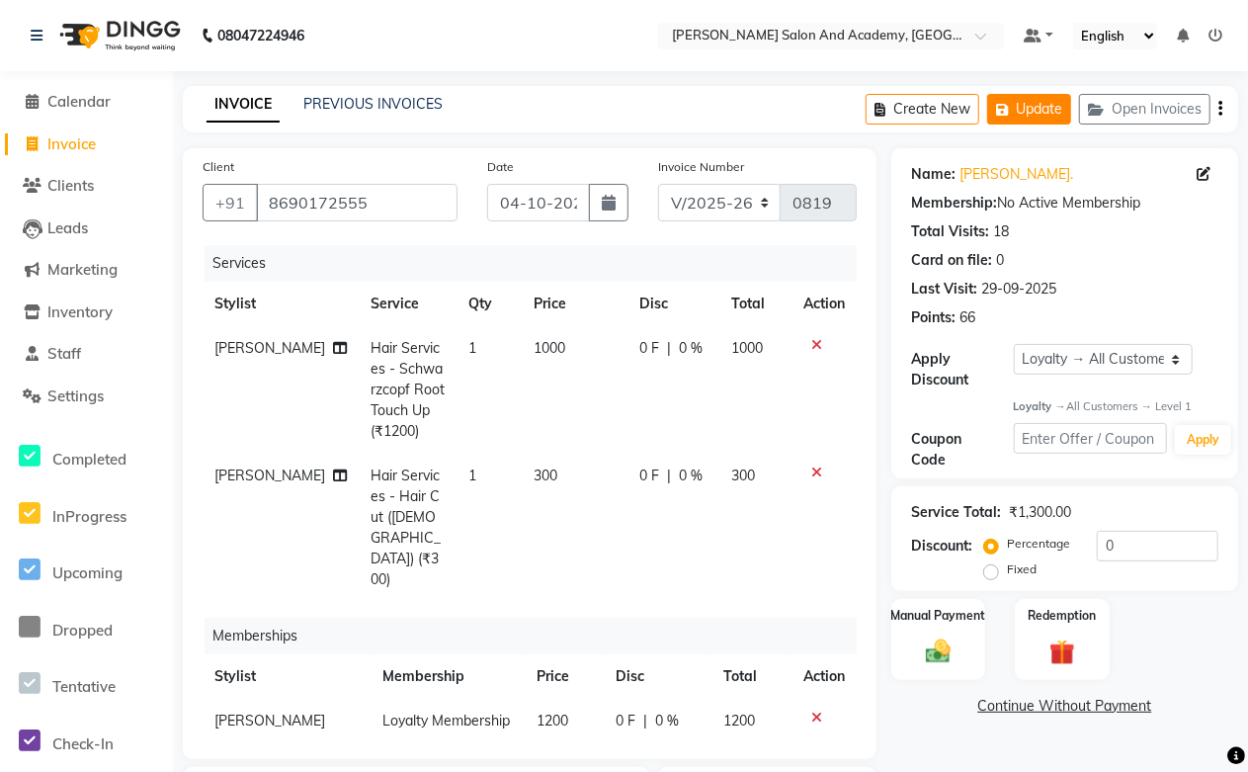
click at [1014, 111] on button "Update" at bounding box center [1029, 109] width 84 height 31
click at [1154, 112] on button "Open Invoices" at bounding box center [1144, 109] width 131 height 31
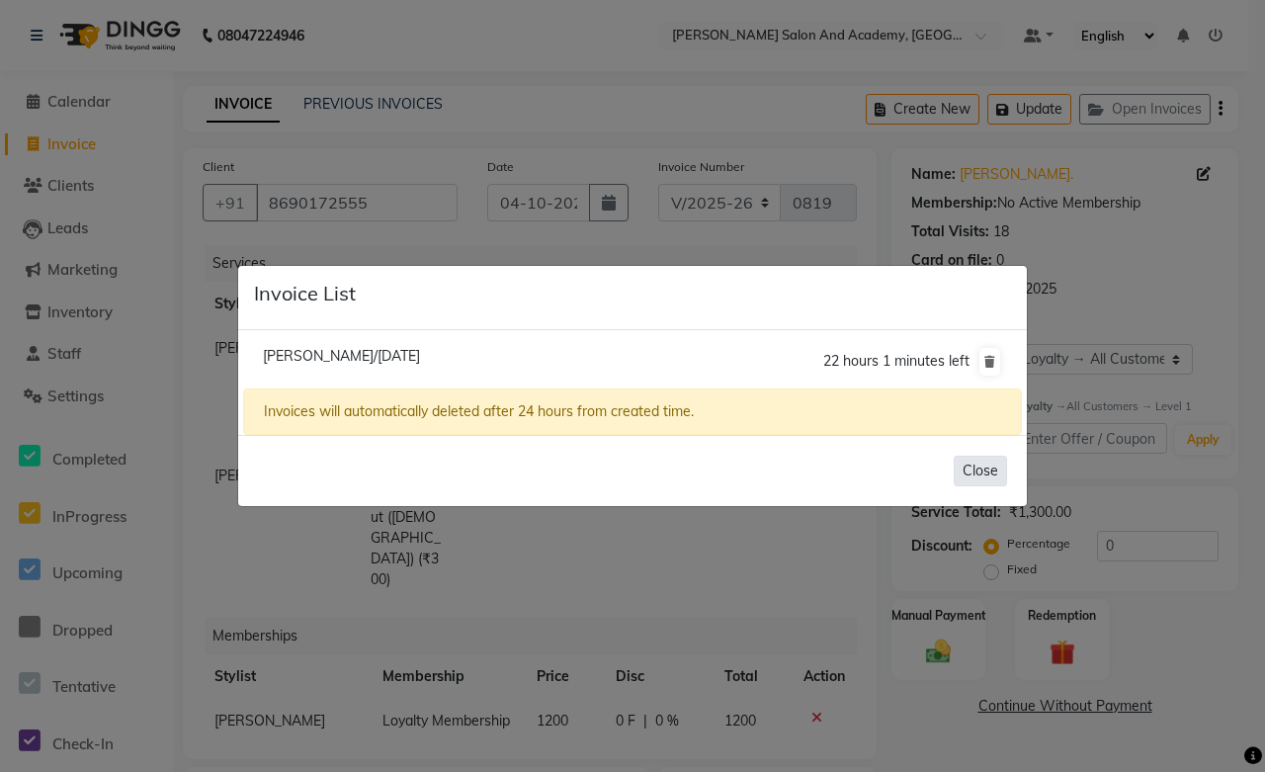
click at [963, 472] on button "Close" at bounding box center [980, 471] width 53 height 31
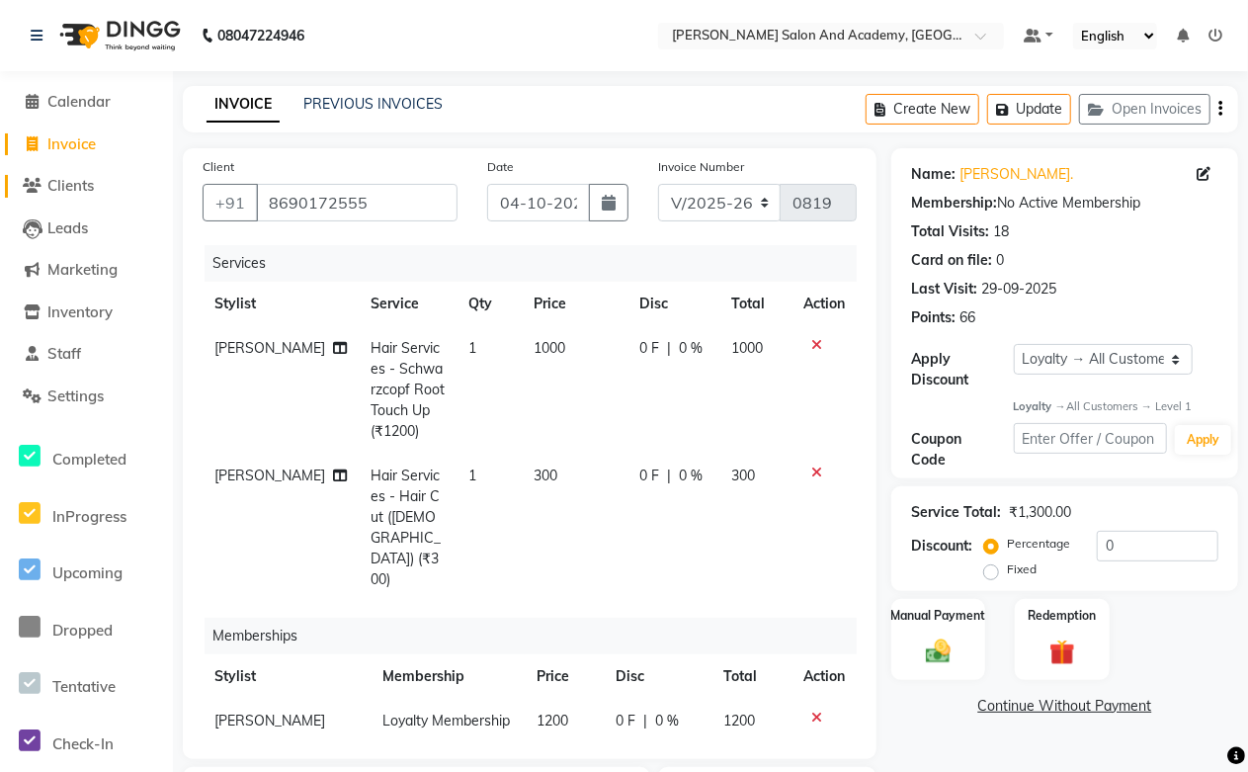
click at [72, 189] on span "Clients" at bounding box center [70, 185] width 46 height 19
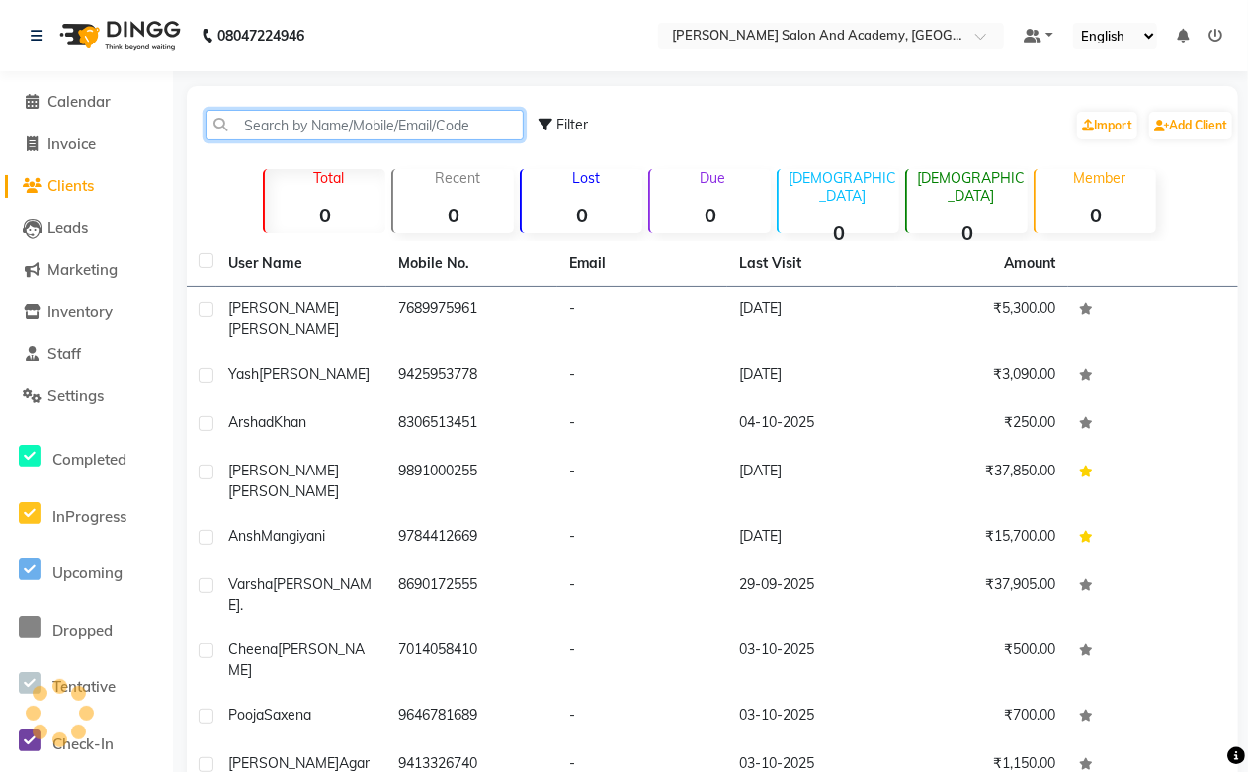
click at [268, 117] on input "text" at bounding box center [365, 125] width 318 height 31
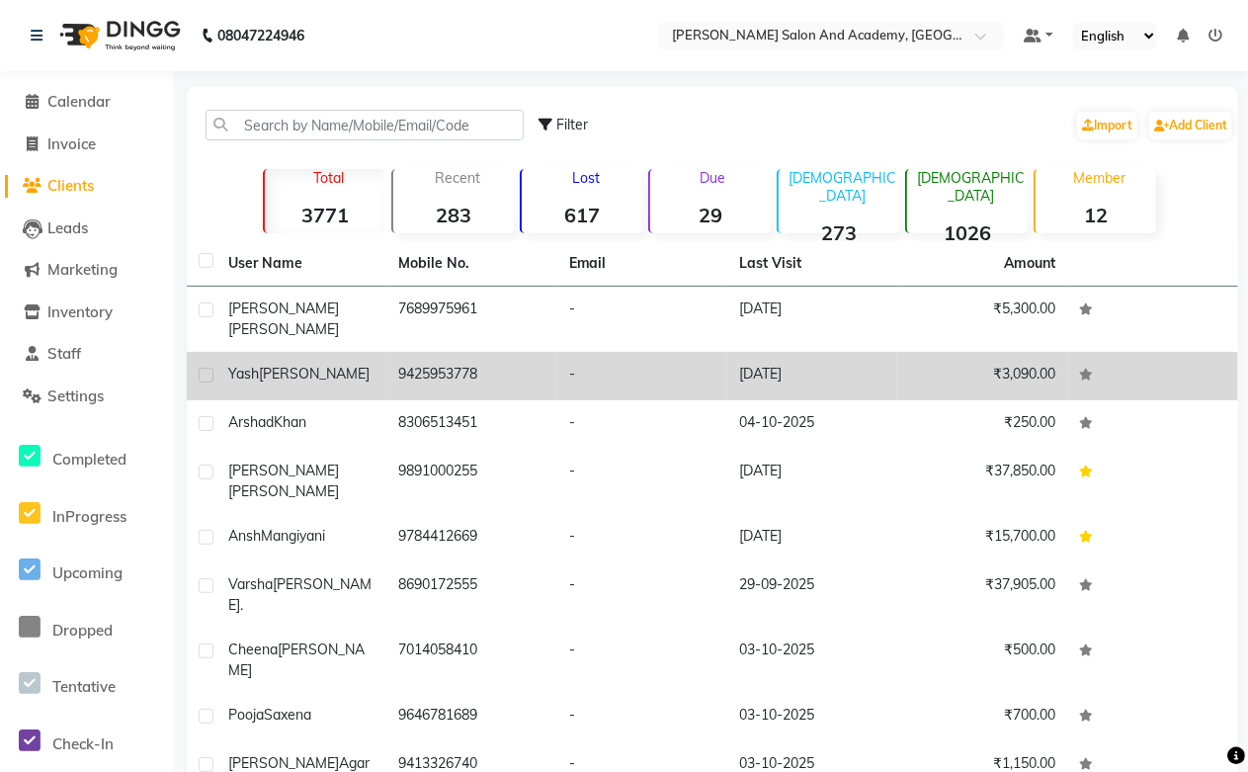
click at [300, 365] on span "[PERSON_NAME]" at bounding box center [314, 374] width 111 height 18
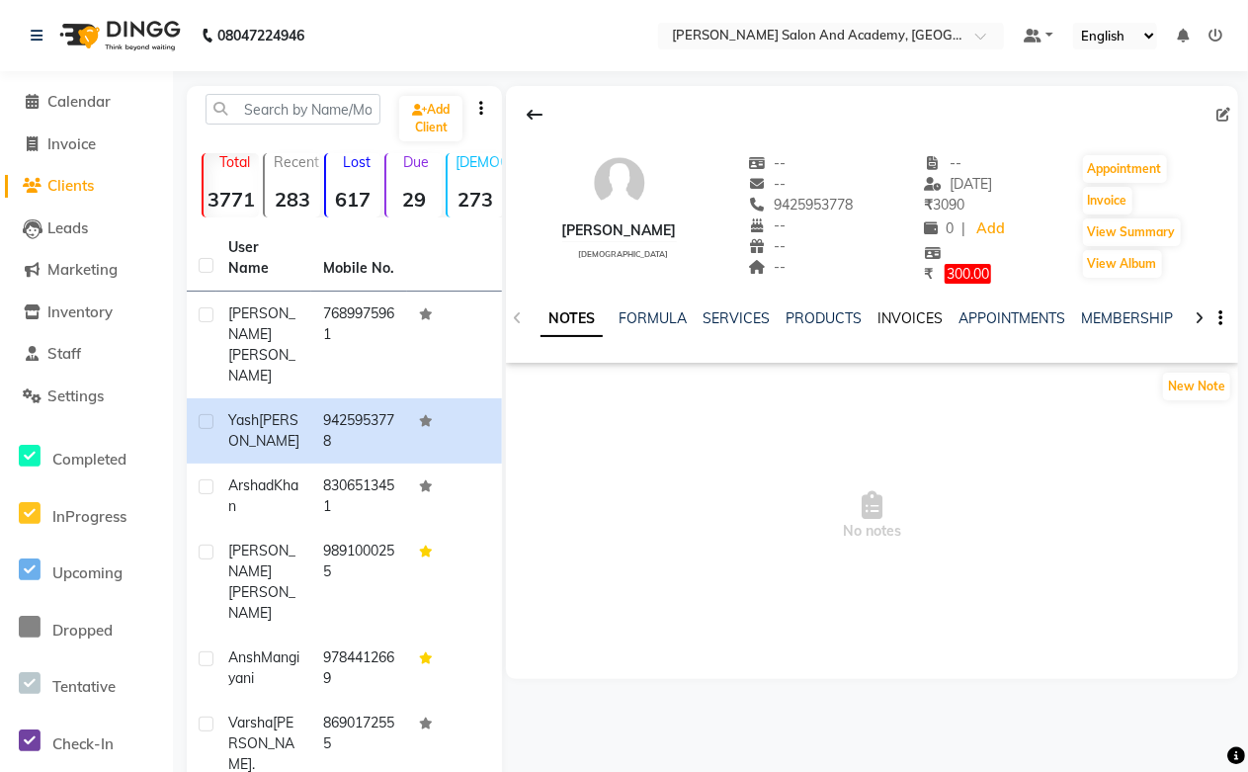
click at [890, 319] on link "INVOICES" at bounding box center [909, 318] width 65 height 18
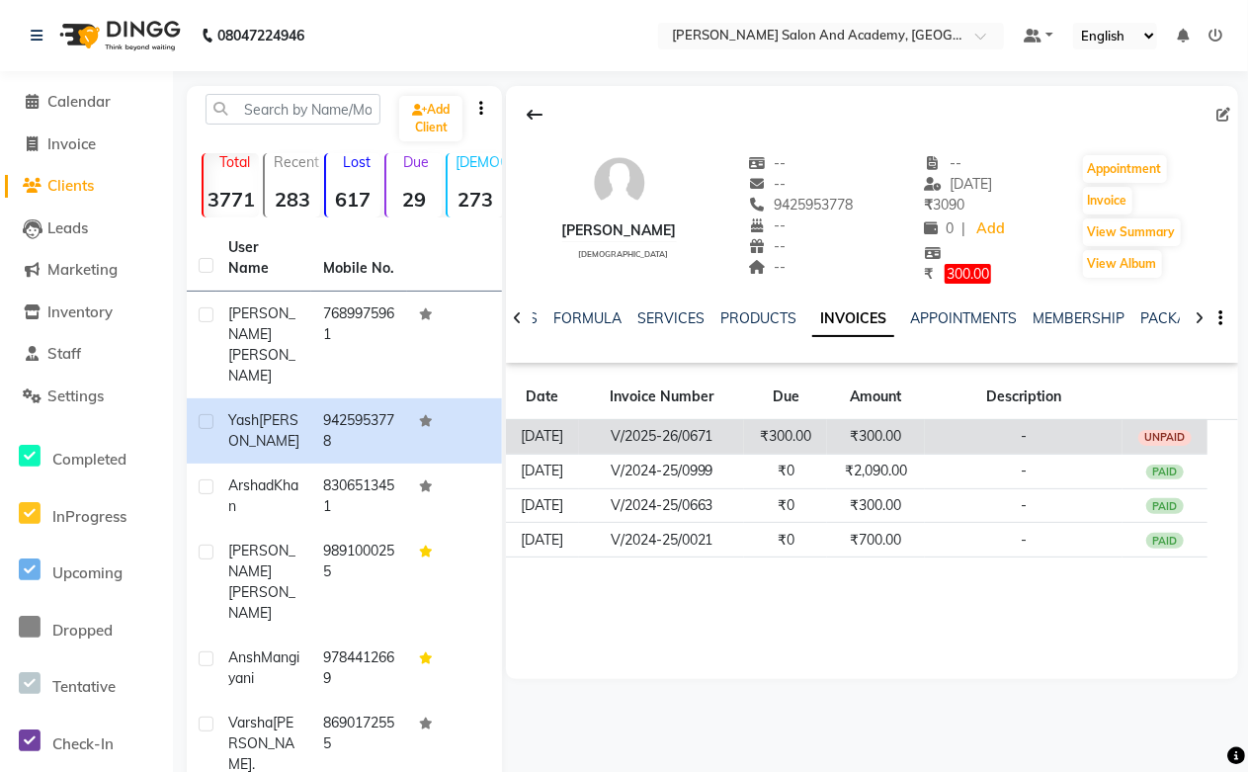
click at [914, 446] on td "₹300.00" at bounding box center [876, 436] width 98 height 35
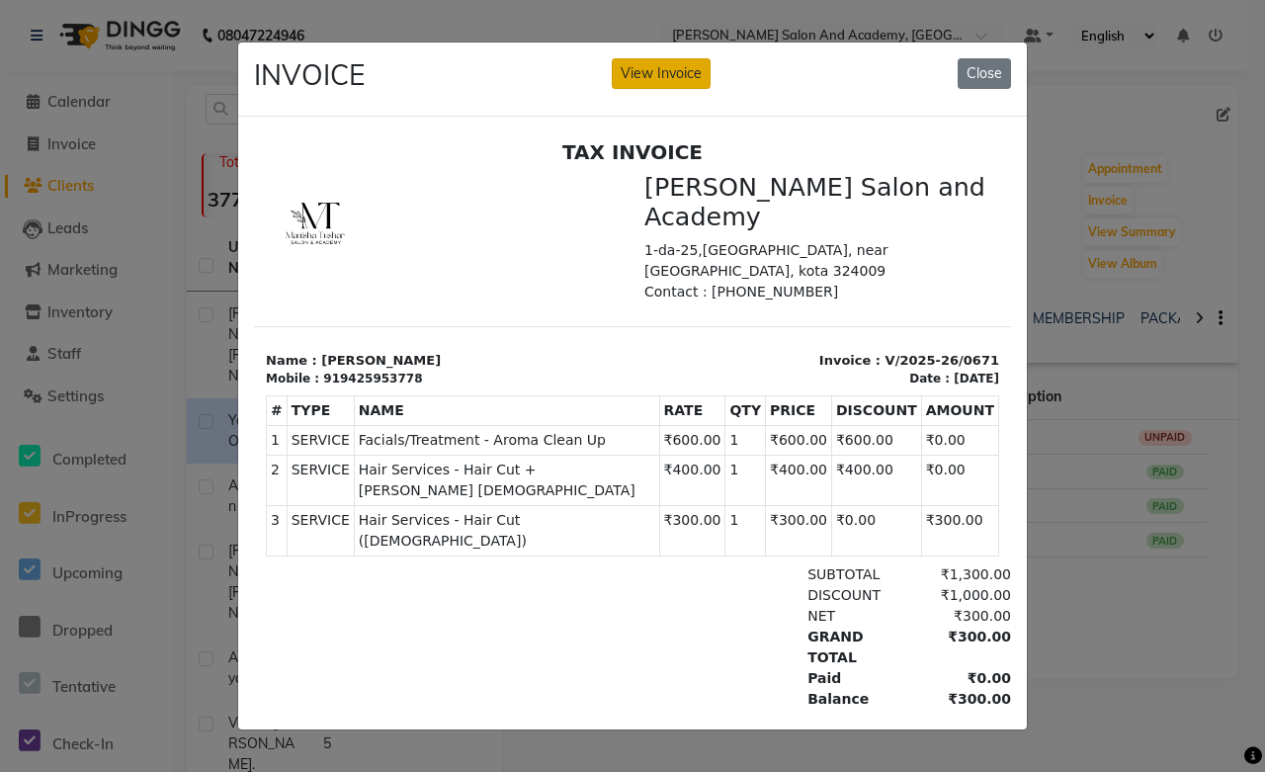
click at [677, 72] on button "View Invoice" at bounding box center [661, 73] width 99 height 31
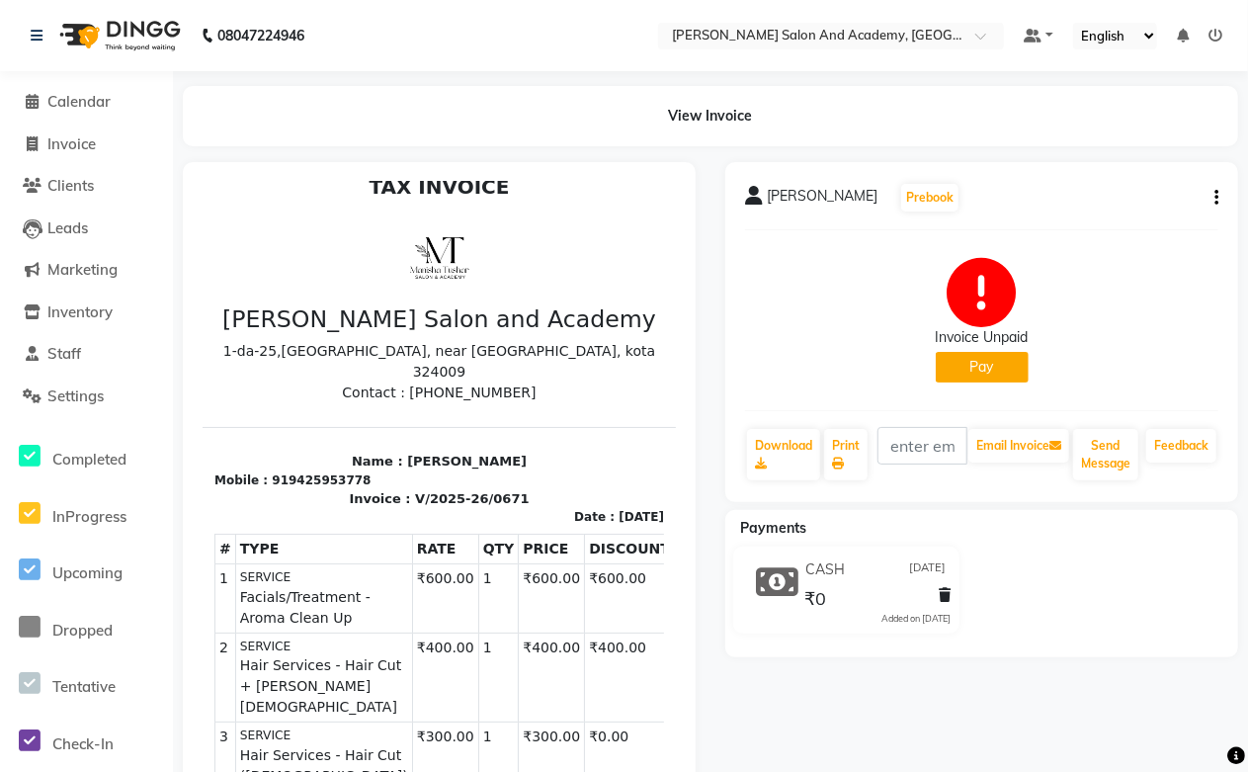
click at [1216, 198] on icon "button" at bounding box center [1216, 198] width 4 height 1
click at [1098, 213] on div "Edit Invoice" at bounding box center [1117, 222] width 135 height 25
select select "service"
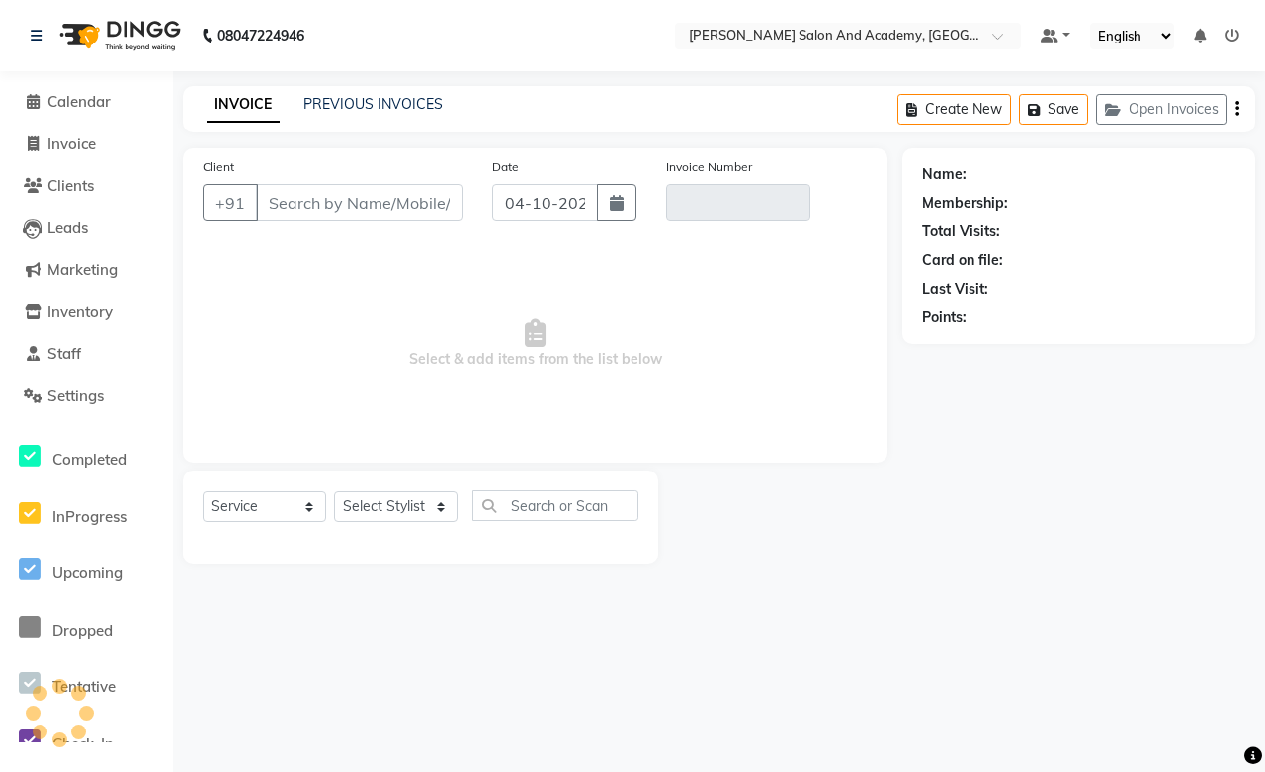
type input "9425953778"
type input "V/2025-26/0671"
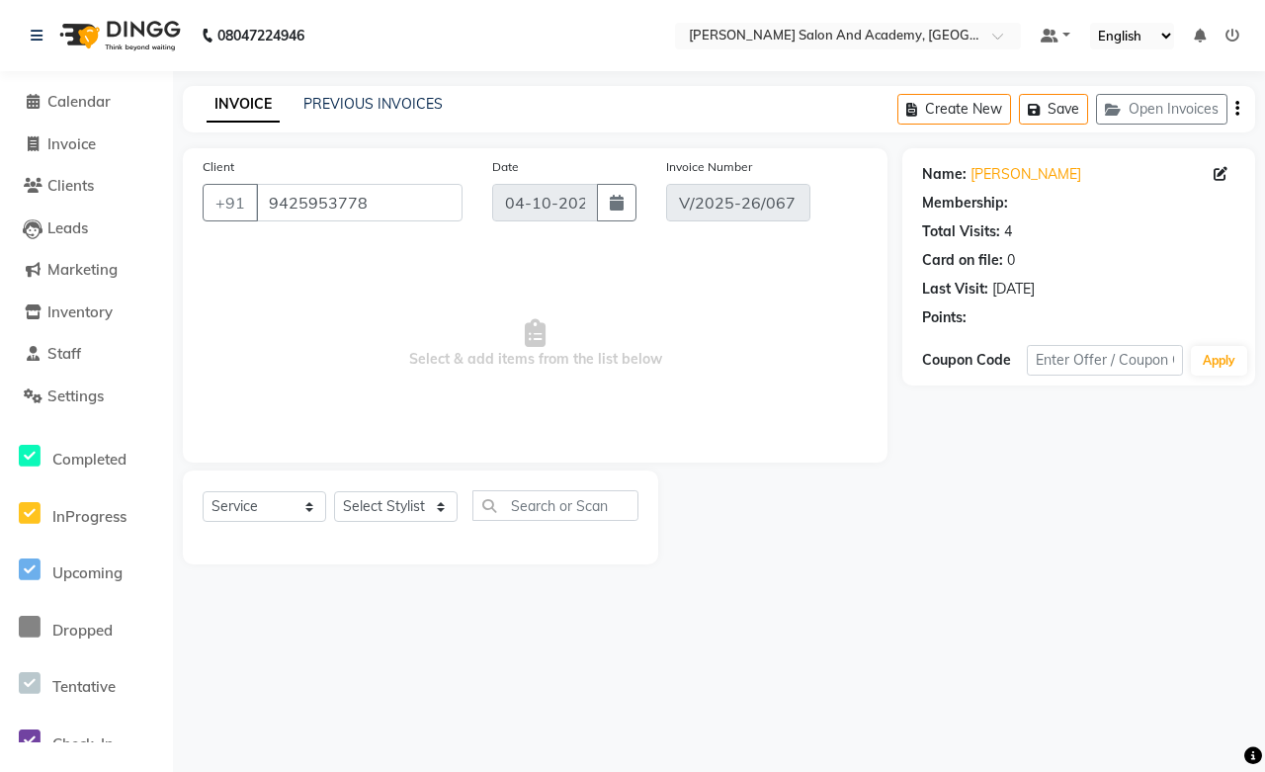
select select "1: Object"
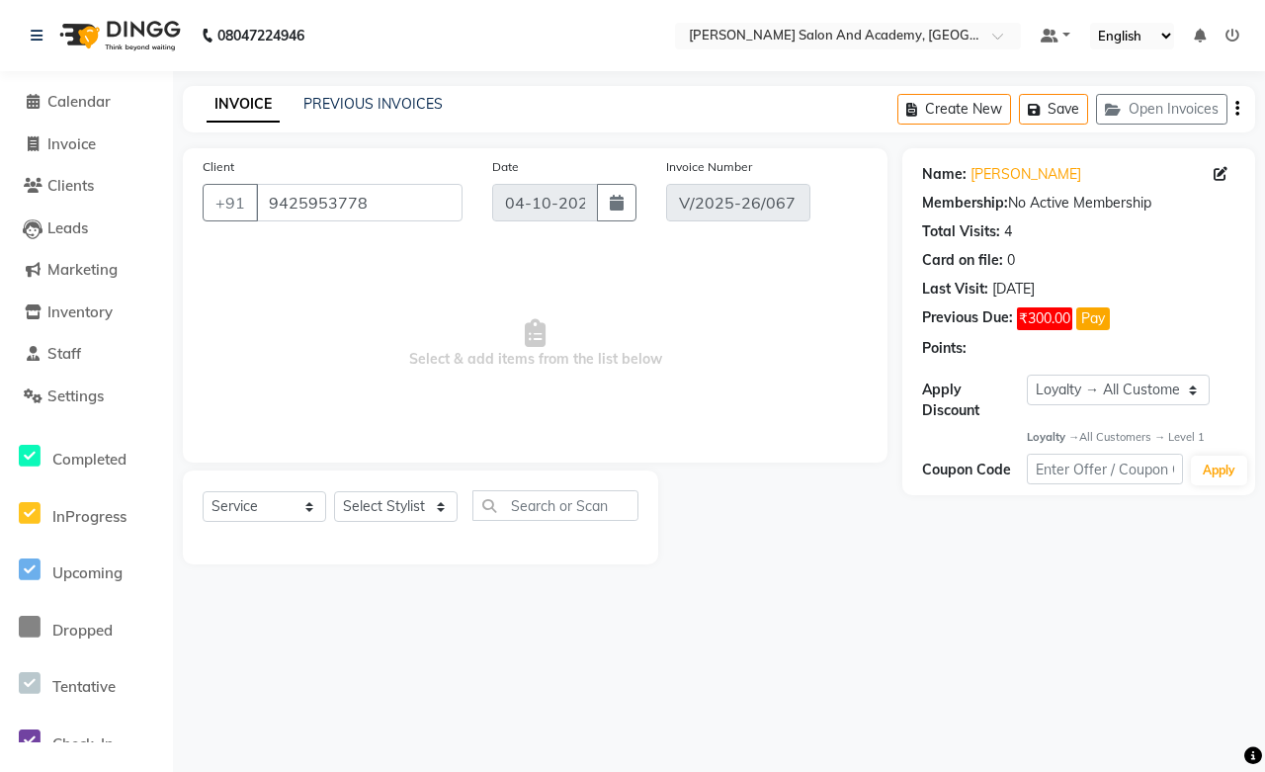
type input "[DATE]"
select select "select"
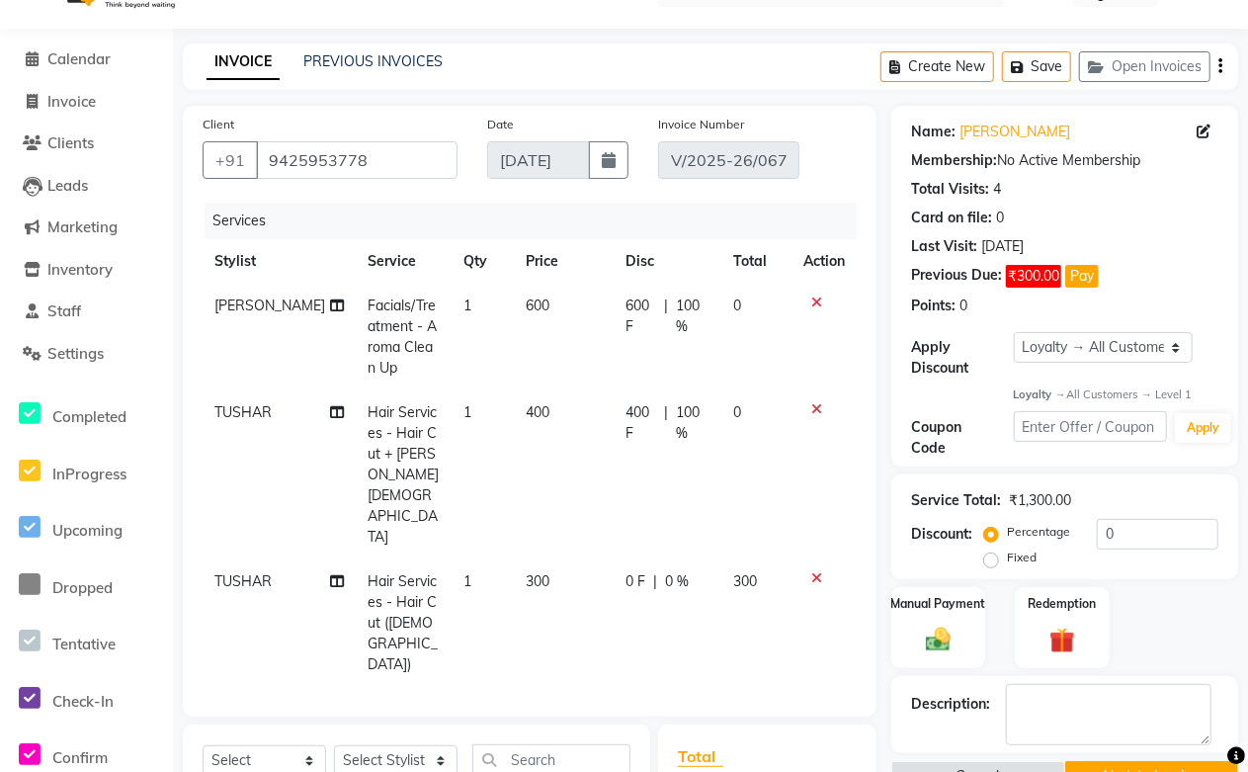
scroll to position [372, 0]
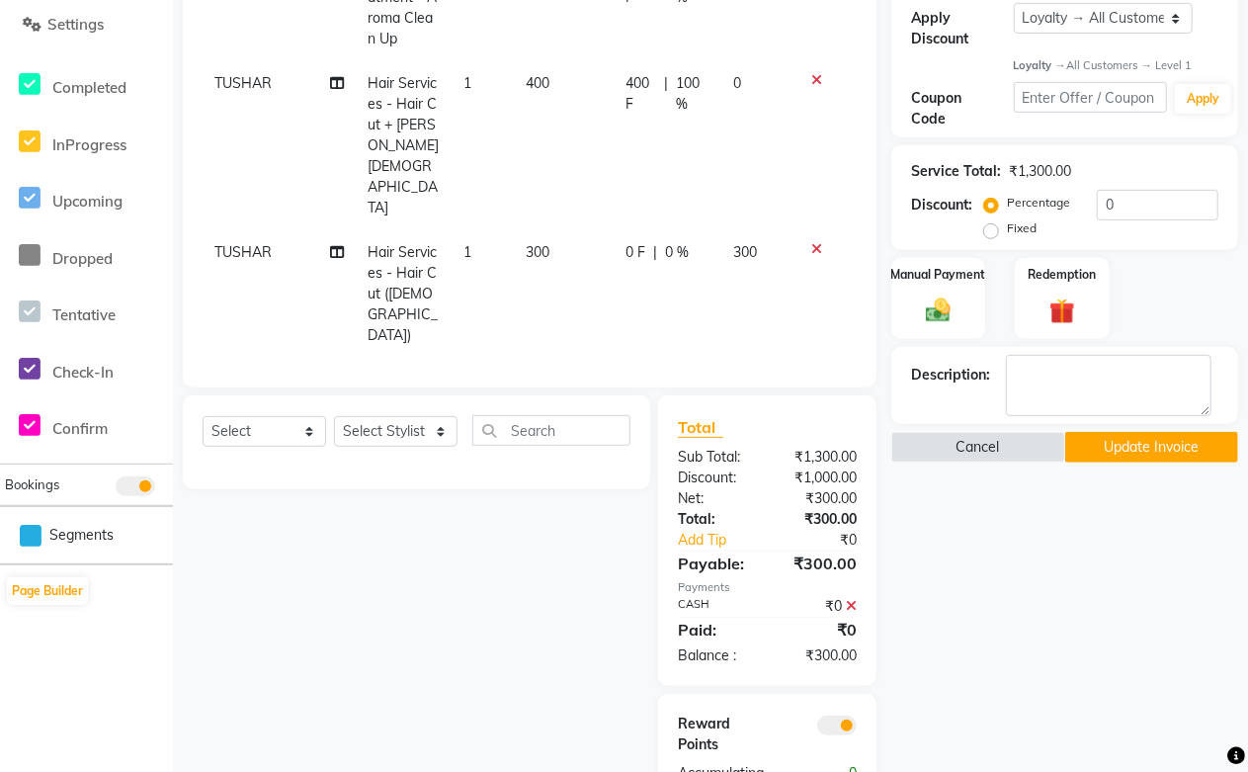
click at [811, 242] on icon at bounding box center [816, 249] width 11 height 14
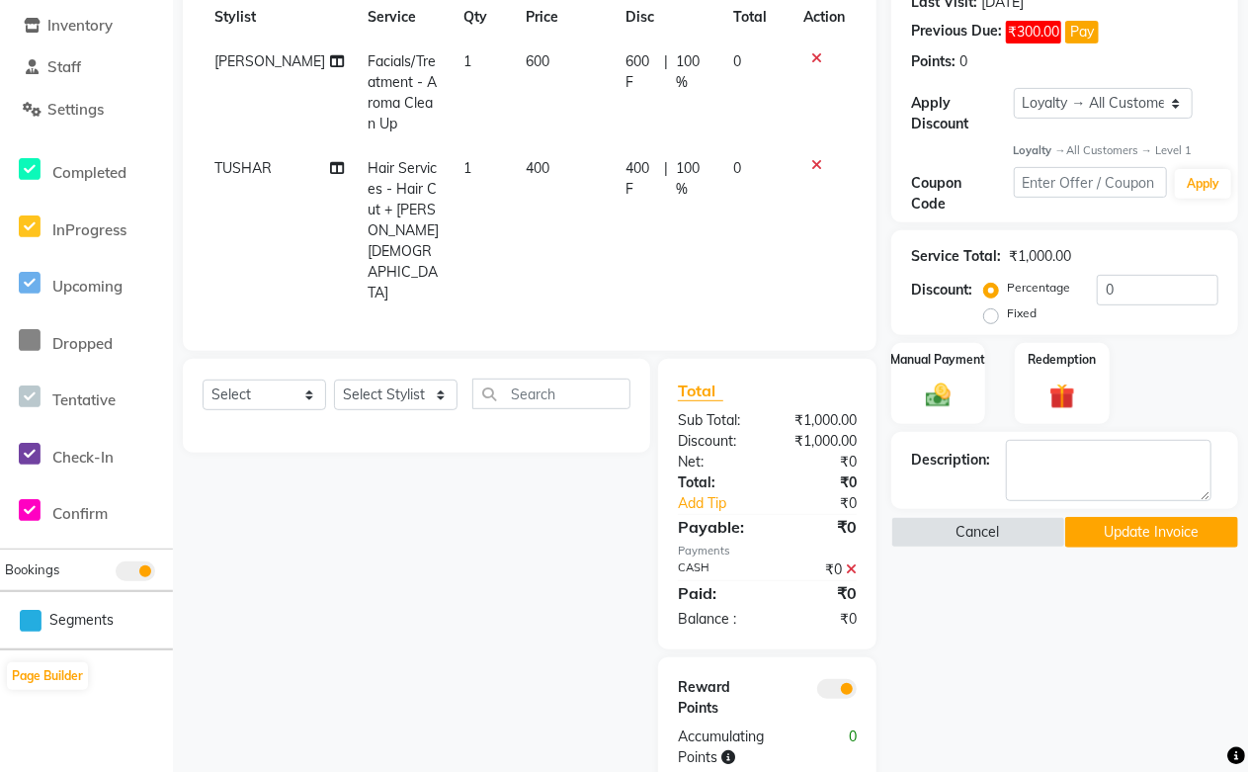
click at [1173, 544] on button "Update Invoice" at bounding box center [1152, 532] width 174 height 31
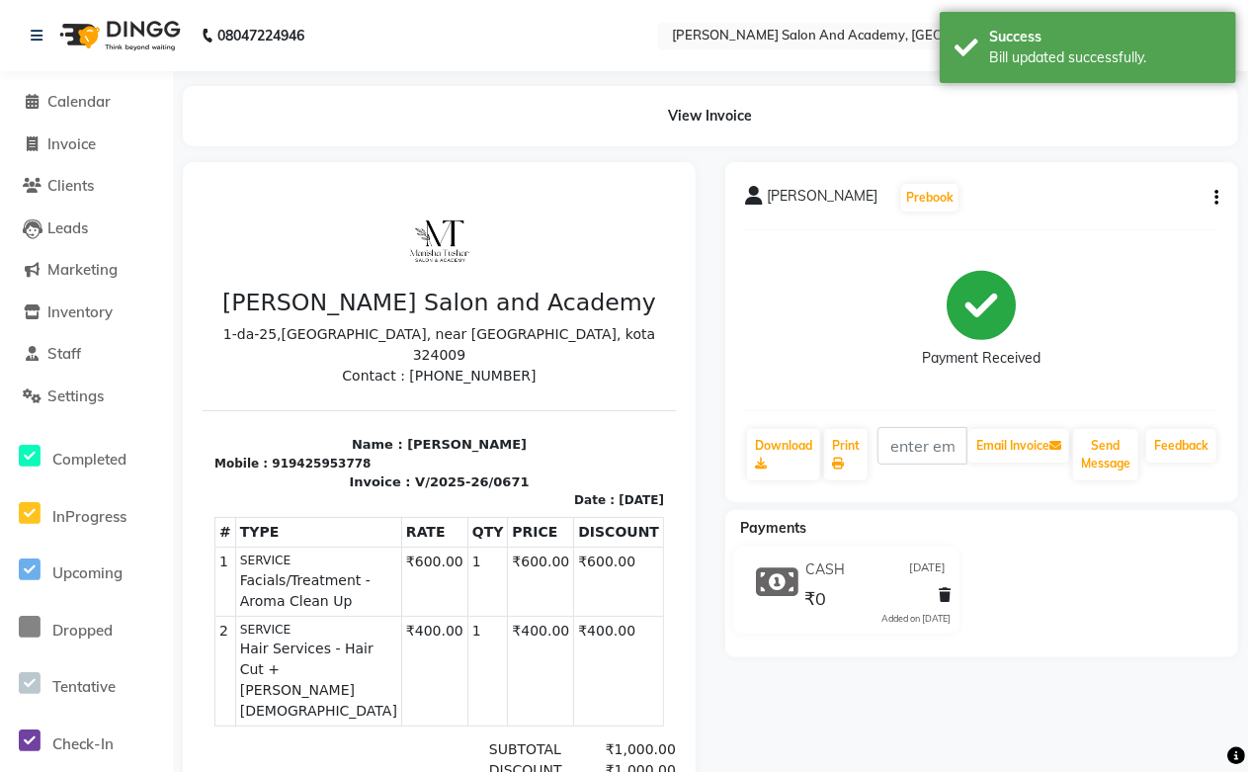
scroll to position [253, 0]
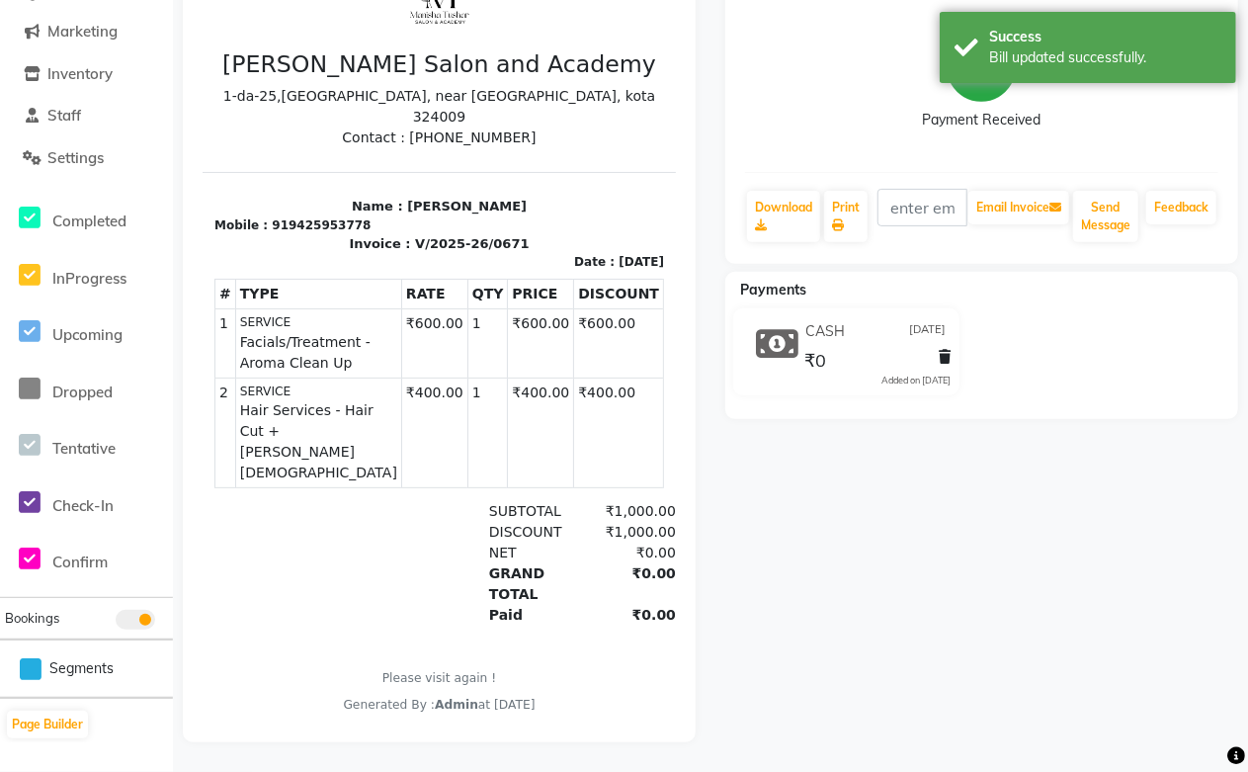
click at [943, 350] on icon at bounding box center [946, 357] width 12 height 14
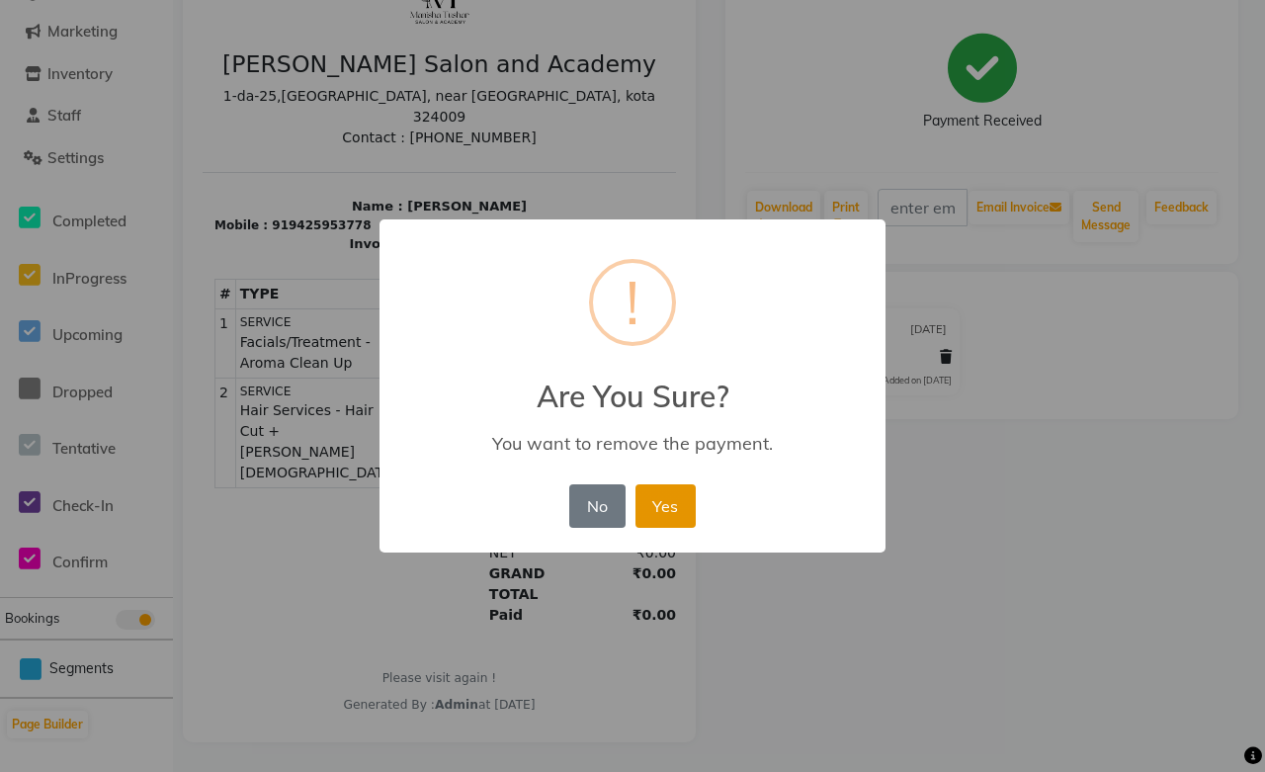
click at [667, 504] on button "Yes" at bounding box center [665, 505] width 60 height 43
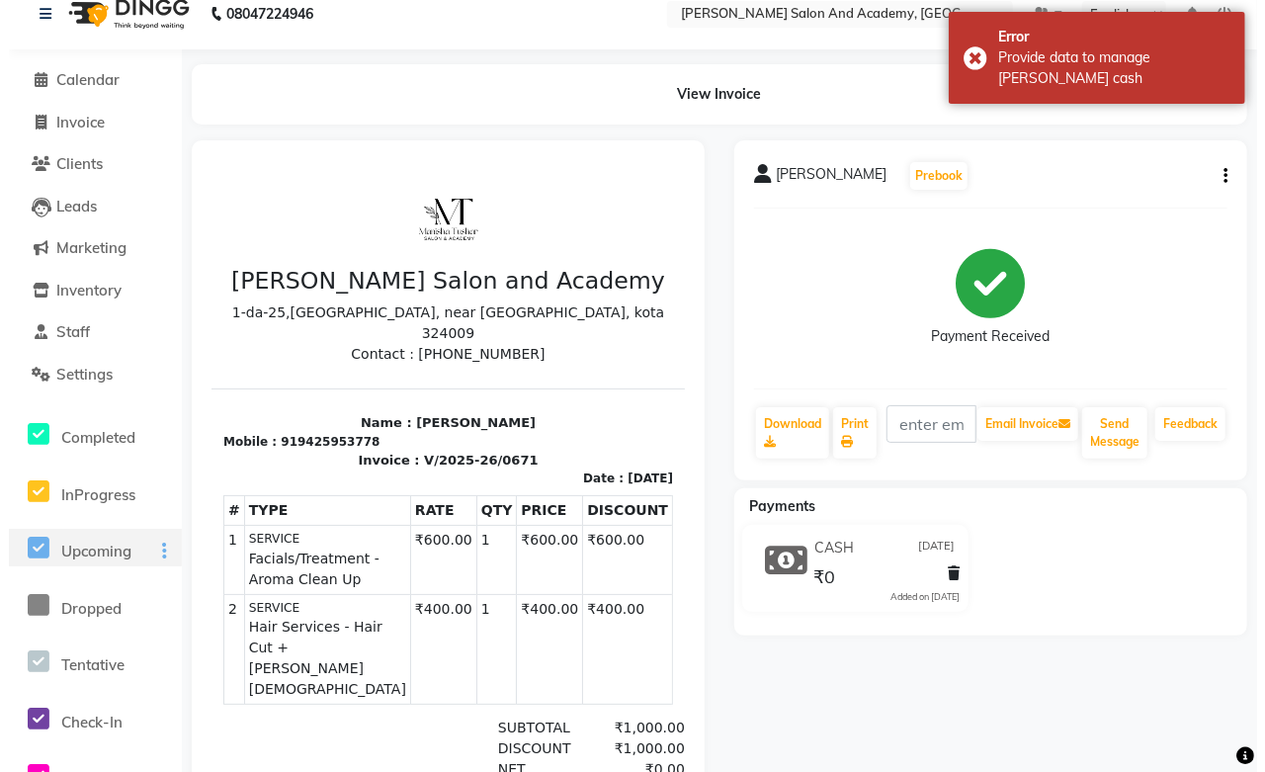
scroll to position [0, 0]
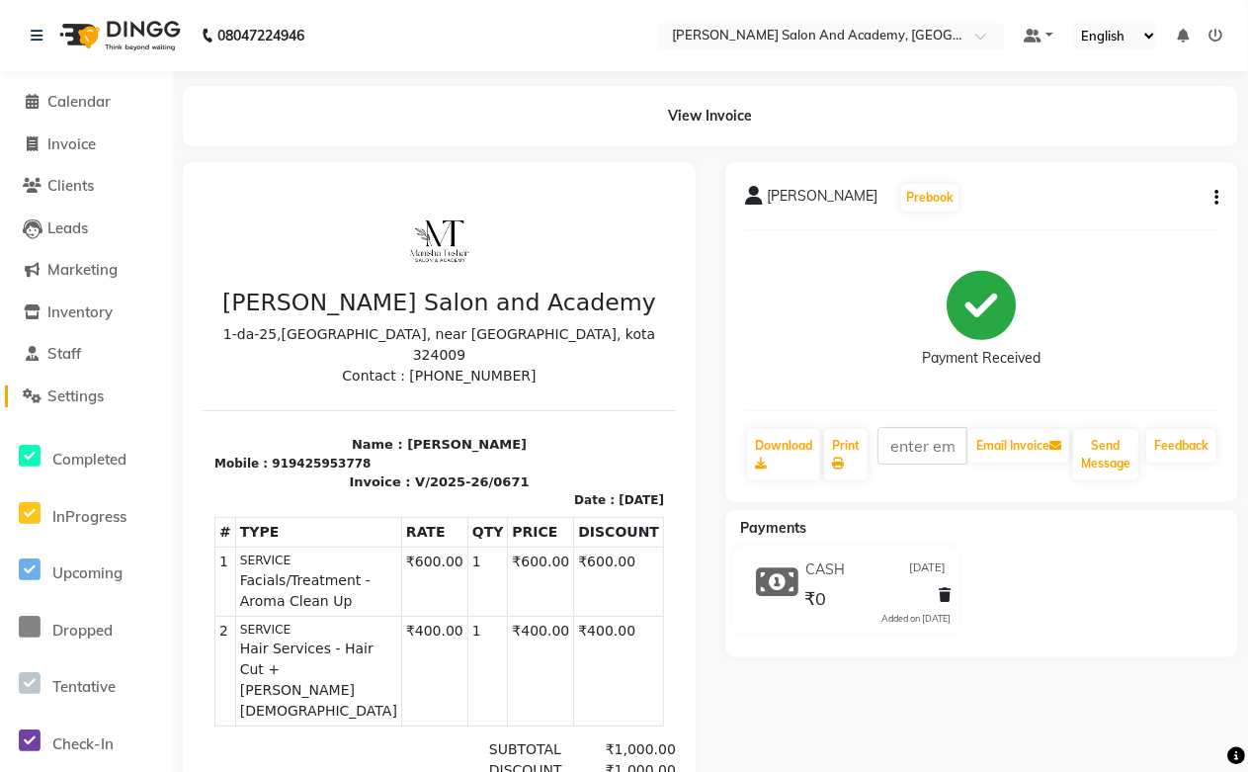
click at [91, 400] on span "Settings" at bounding box center [75, 395] width 56 height 19
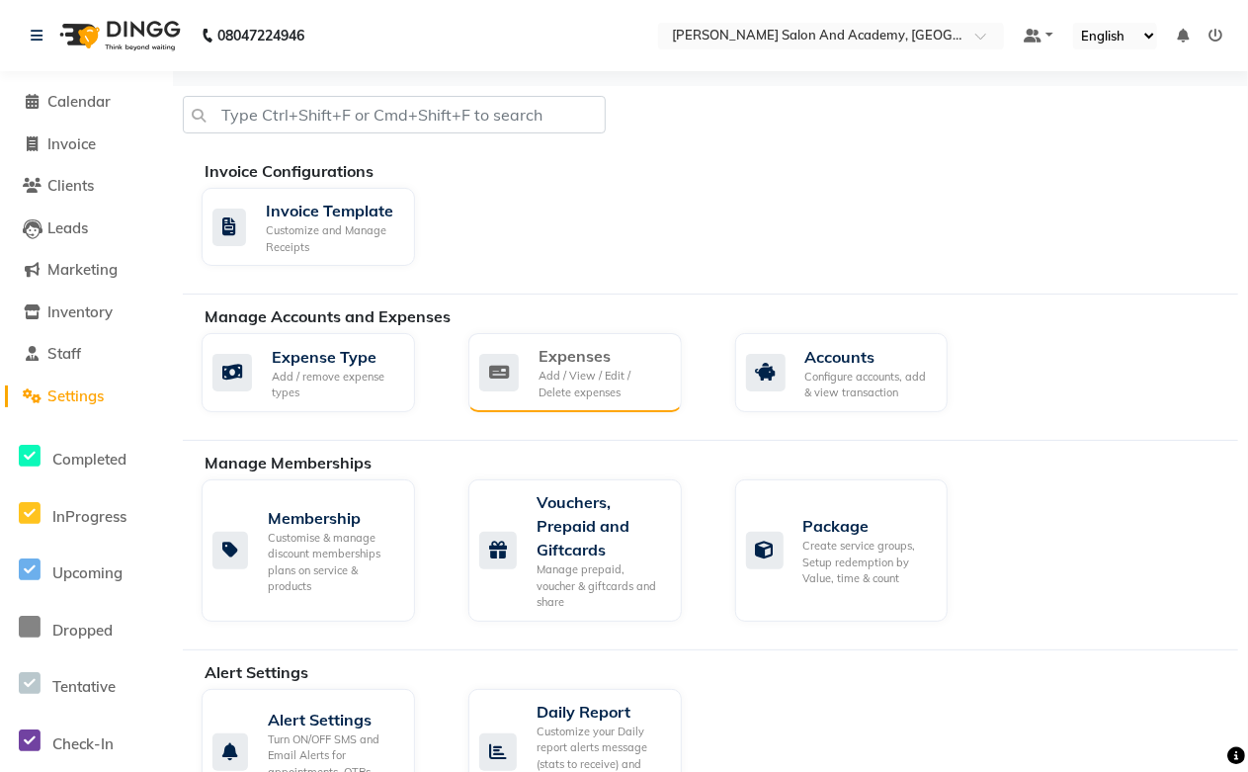
click at [584, 370] on div "Add / View / Edit / Delete expenses" at bounding box center [602, 384] width 127 height 33
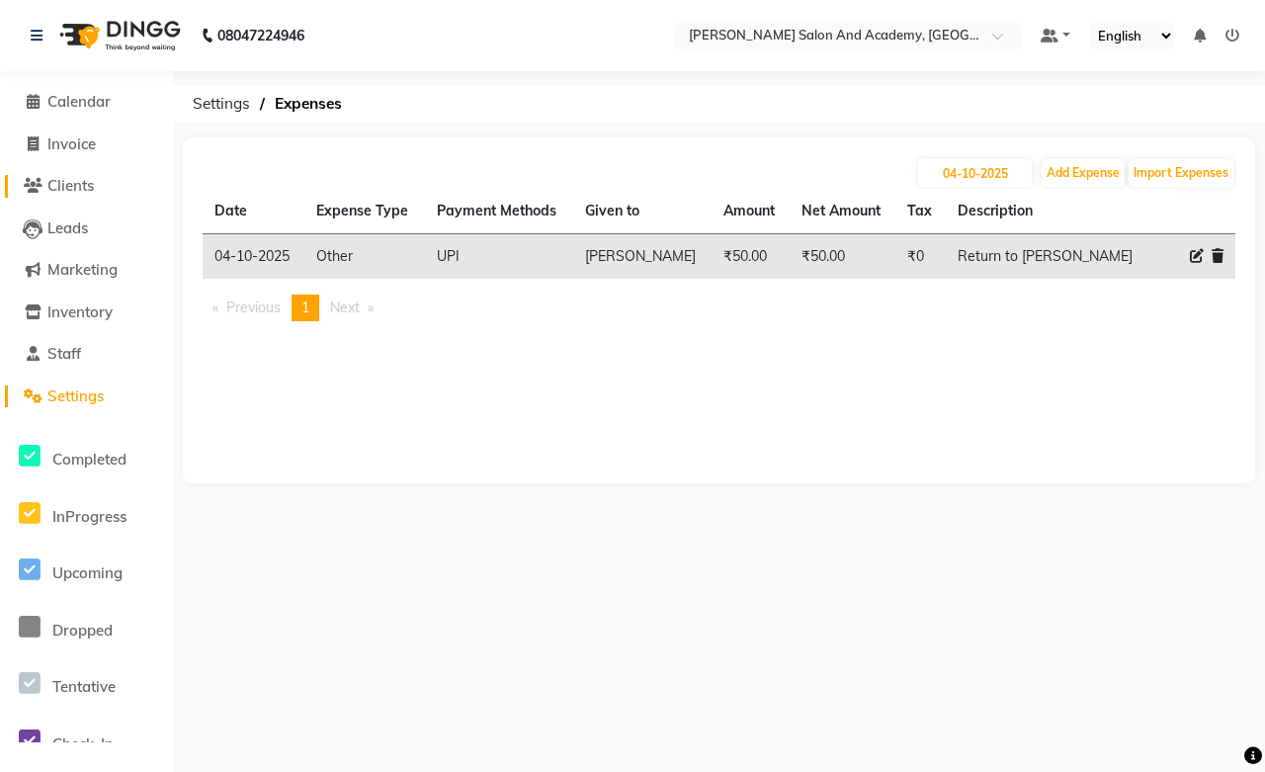
click at [86, 179] on span "Clients" at bounding box center [70, 185] width 46 height 19
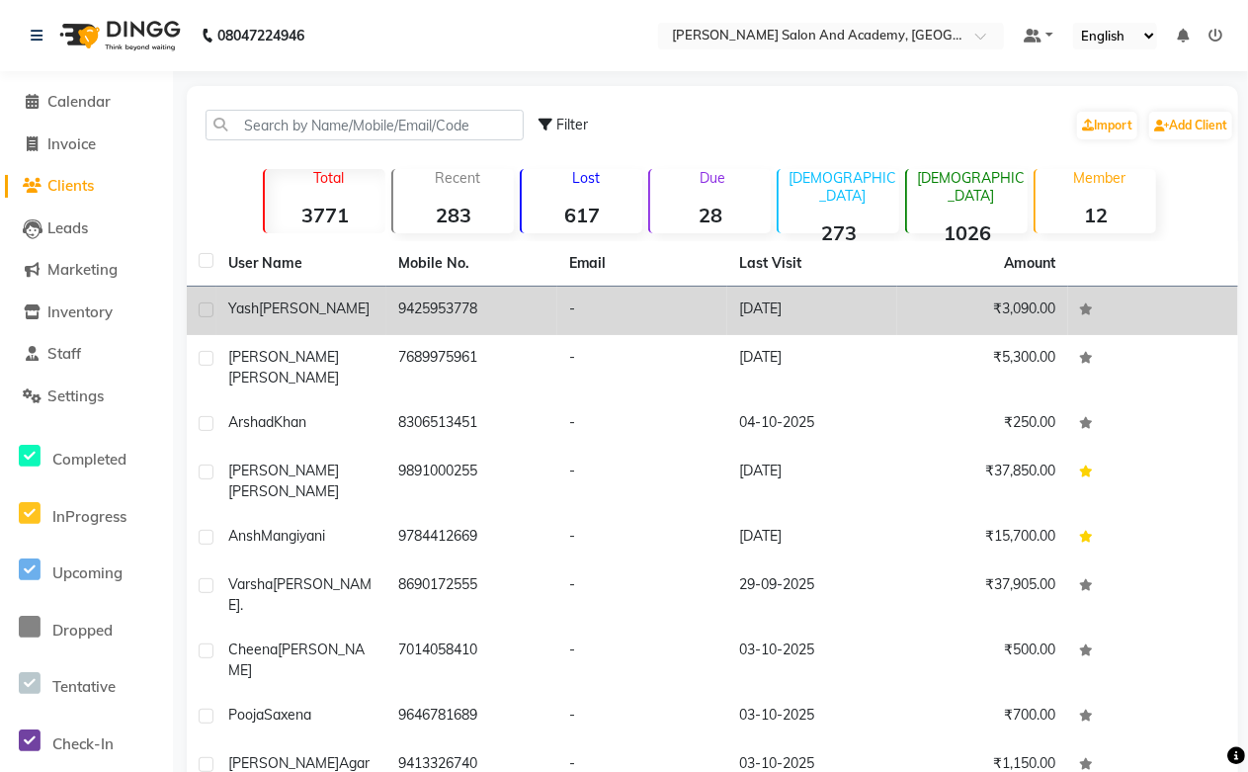
click at [426, 301] on td "9425953778" at bounding box center [471, 311] width 170 height 48
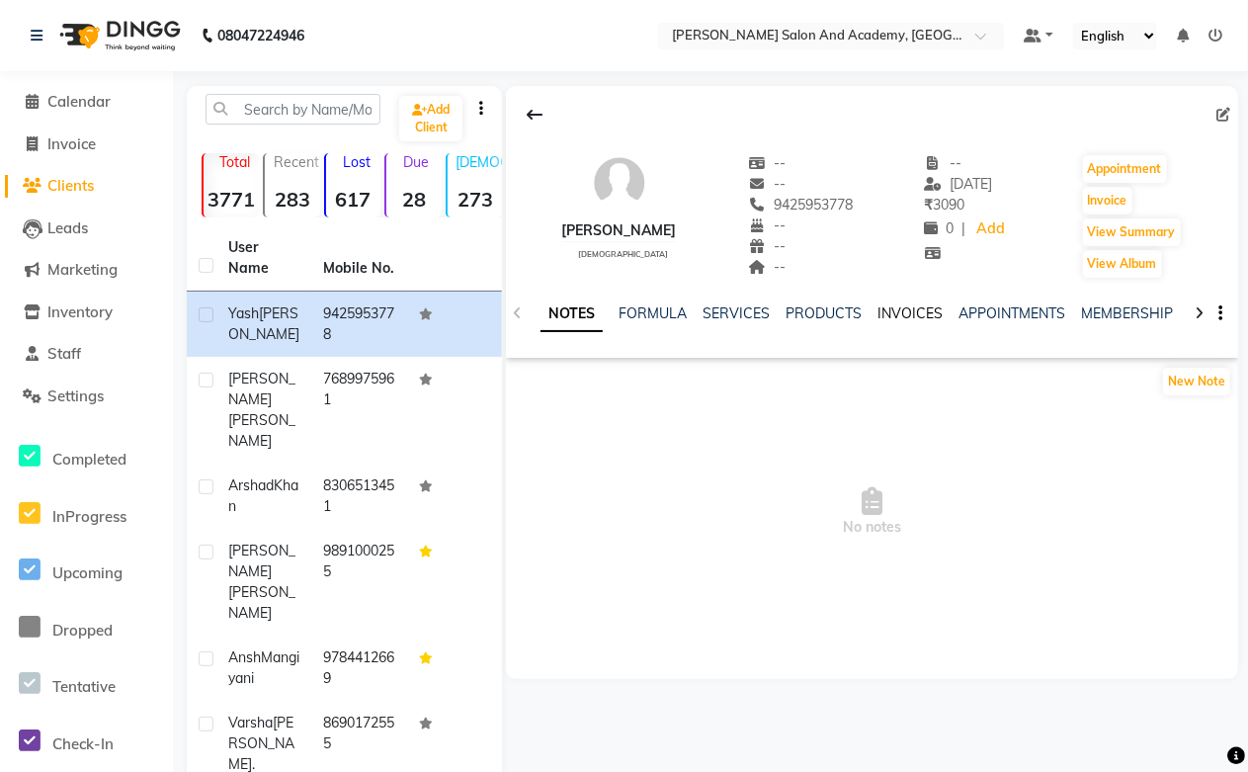
click at [904, 318] on link "INVOICES" at bounding box center [909, 313] width 65 height 18
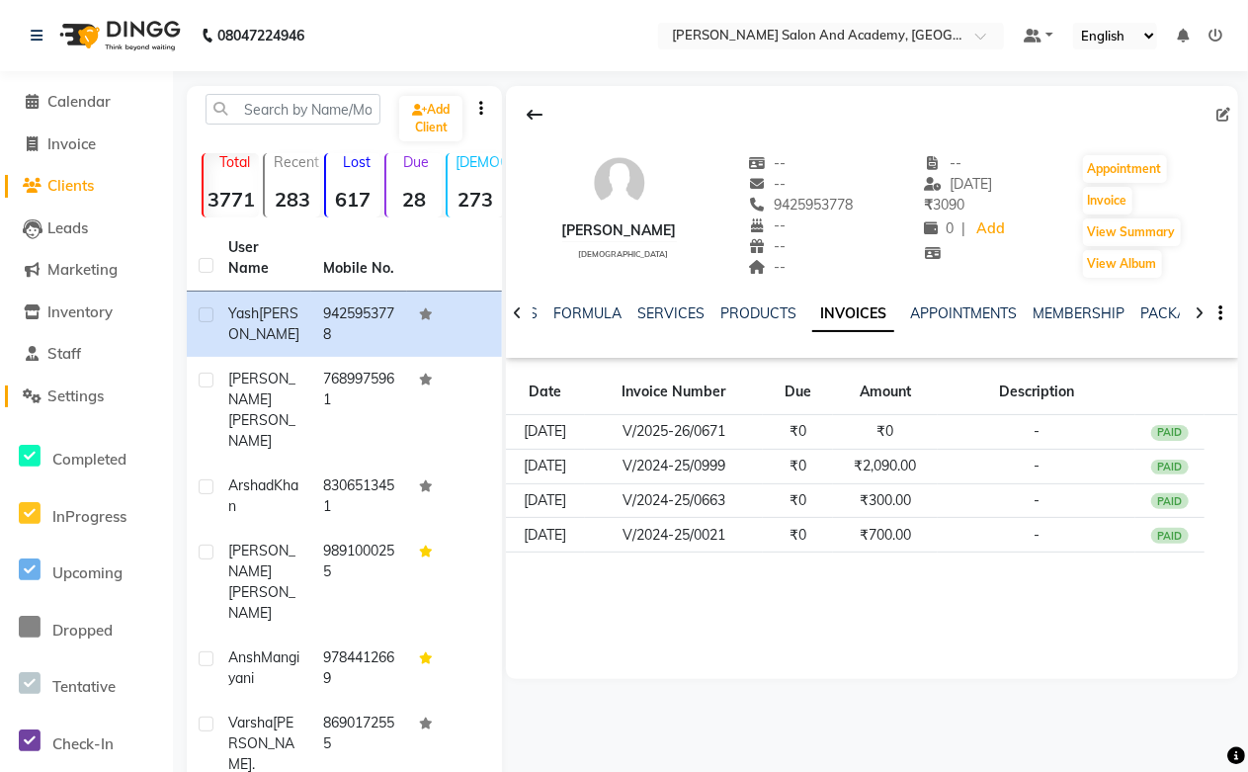
click at [76, 389] on span "Settings" at bounding box center [75, 395] width 56 height 19
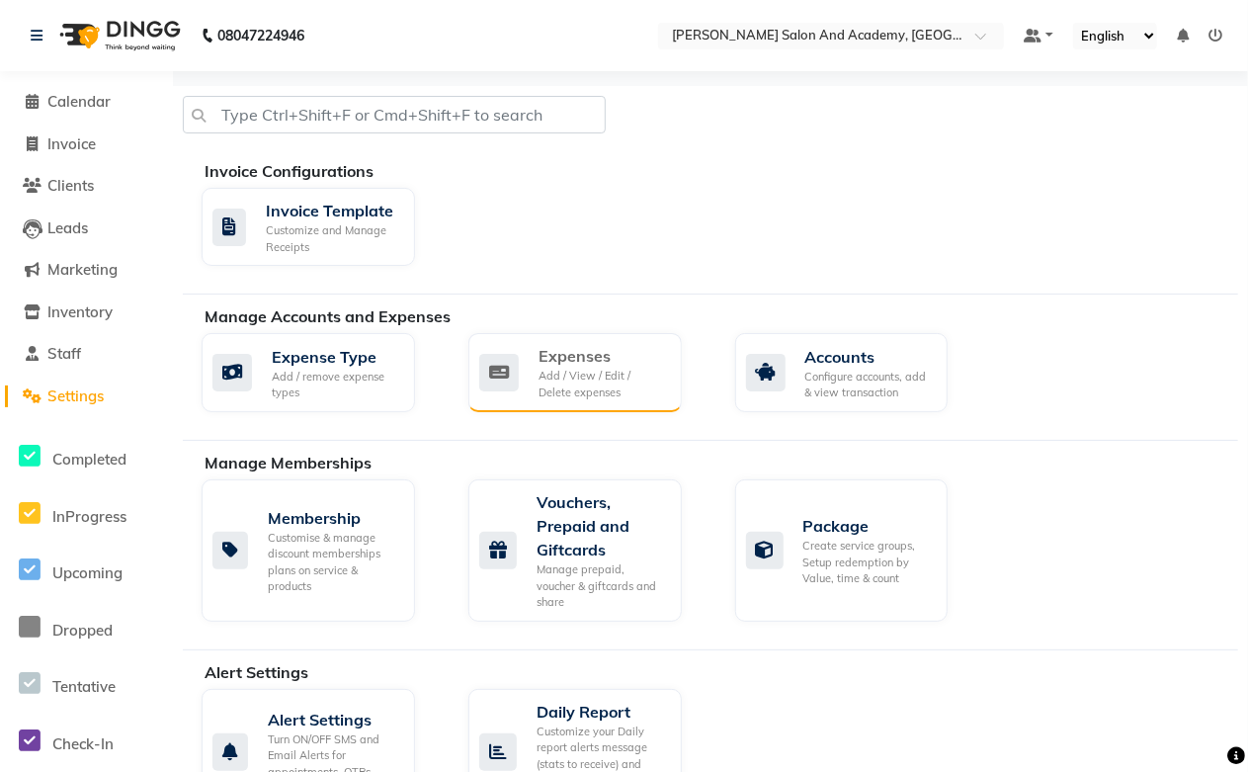
click at [596, 381] on div "Add / View / Edit / Delete expenses" at bounding box center [602, 384] width 127 height 33
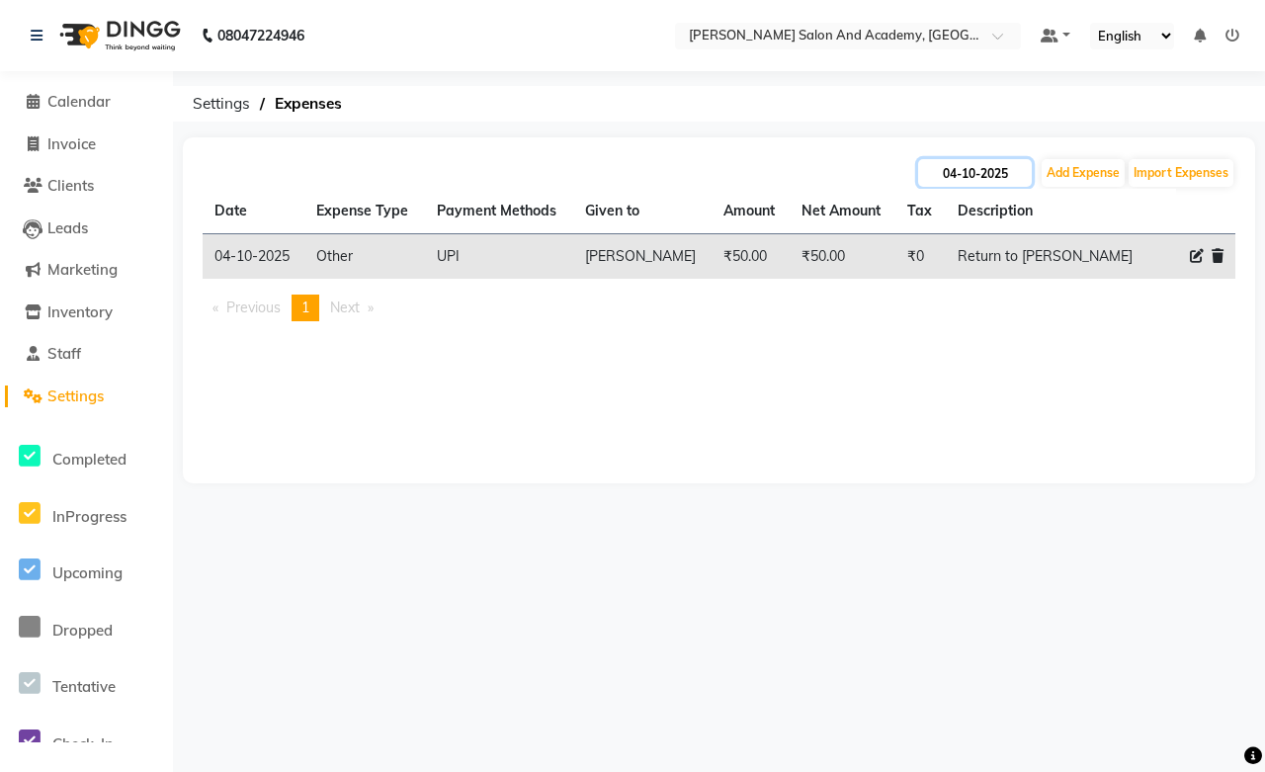
click at [986, 178] on input "04-10-2025" at bounding box center [975, 173] width 114 height 28
select select "10"
select select "2025"
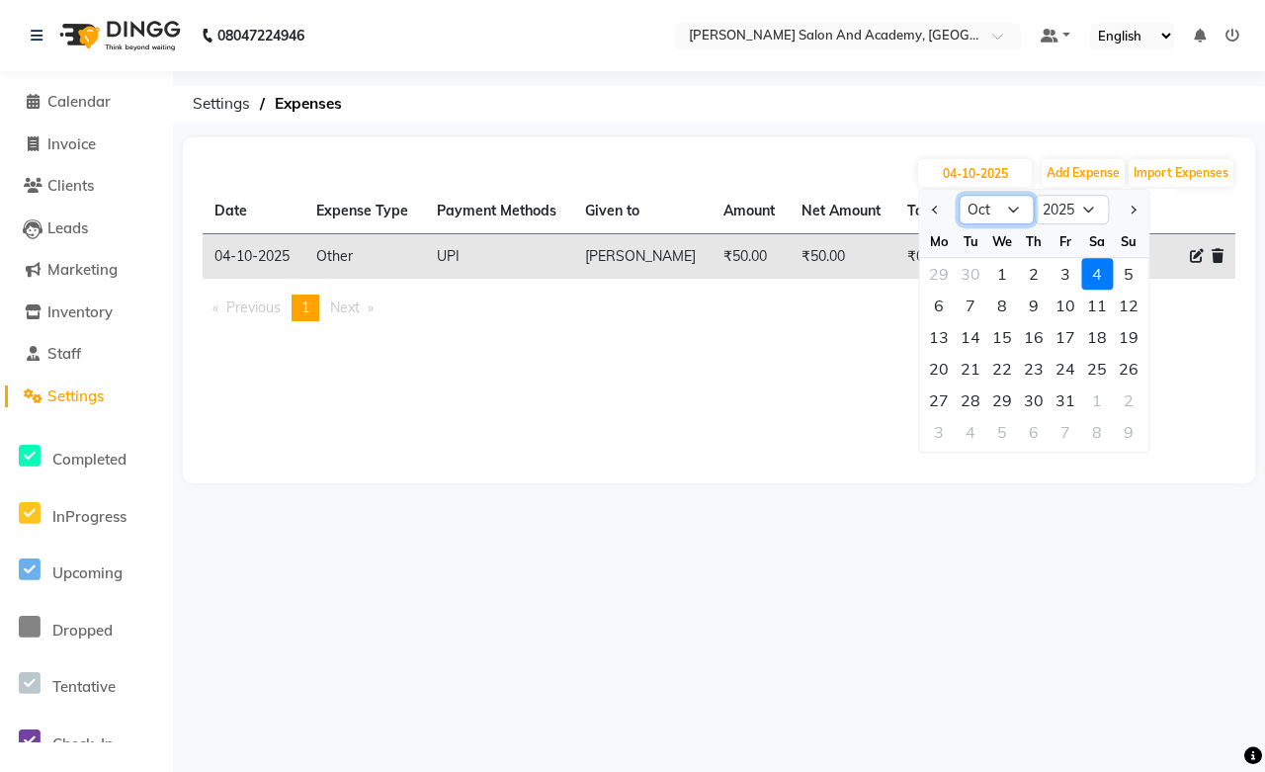
click at [992, 209] on select "Jan Feb Mar Apr May Jun [DATE] Aug Sep Oct Nov Dec" at bounding box center [996, 210] width 75 height 30
select select "9"
click at [959, 195] on select "Jan Feb Mar Apr May Jun [DATE] Aug Sep Oct Nov Dec" at bounding box center [996, 210] width 75 height 30
click at [965, 272] on div "2" at bounding box center [971, 274] width 32 height 32
type input "[DATE]"
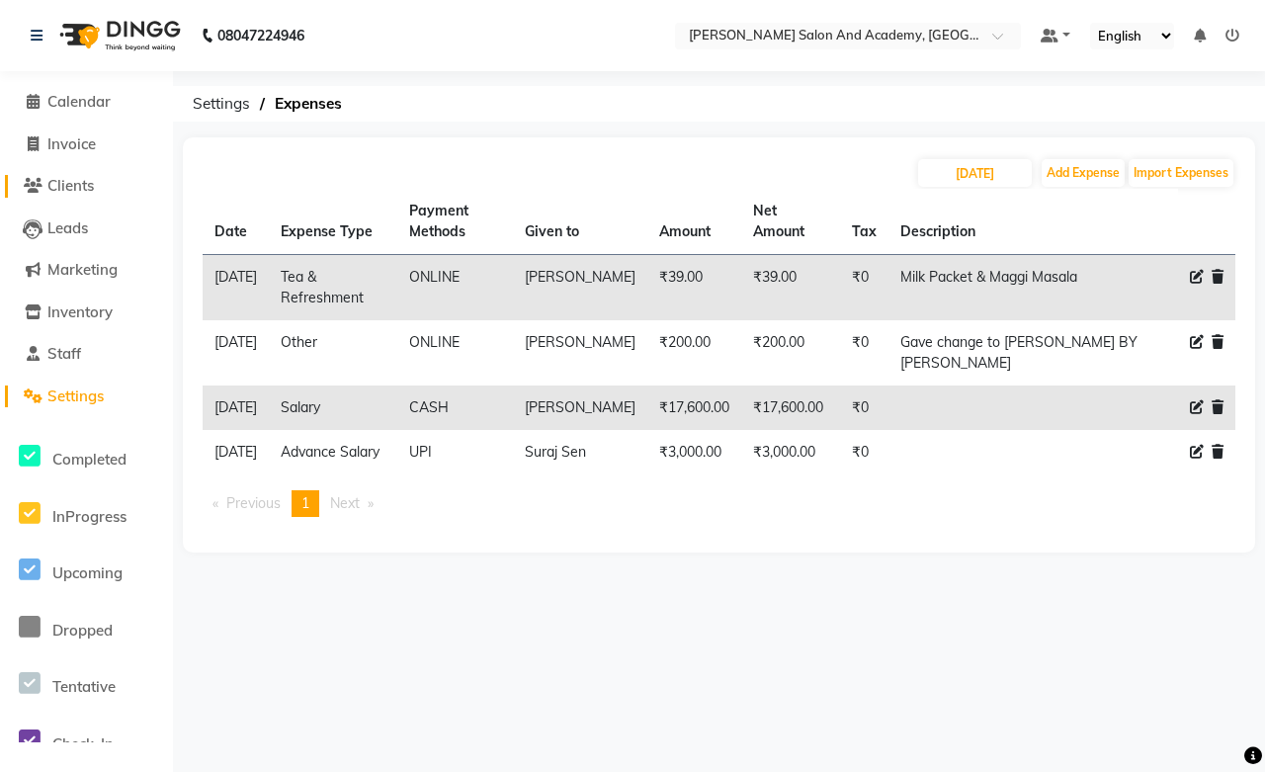
click at [60, 182] on span "Clients" at bounding box center [70, 185] width 46 height 19
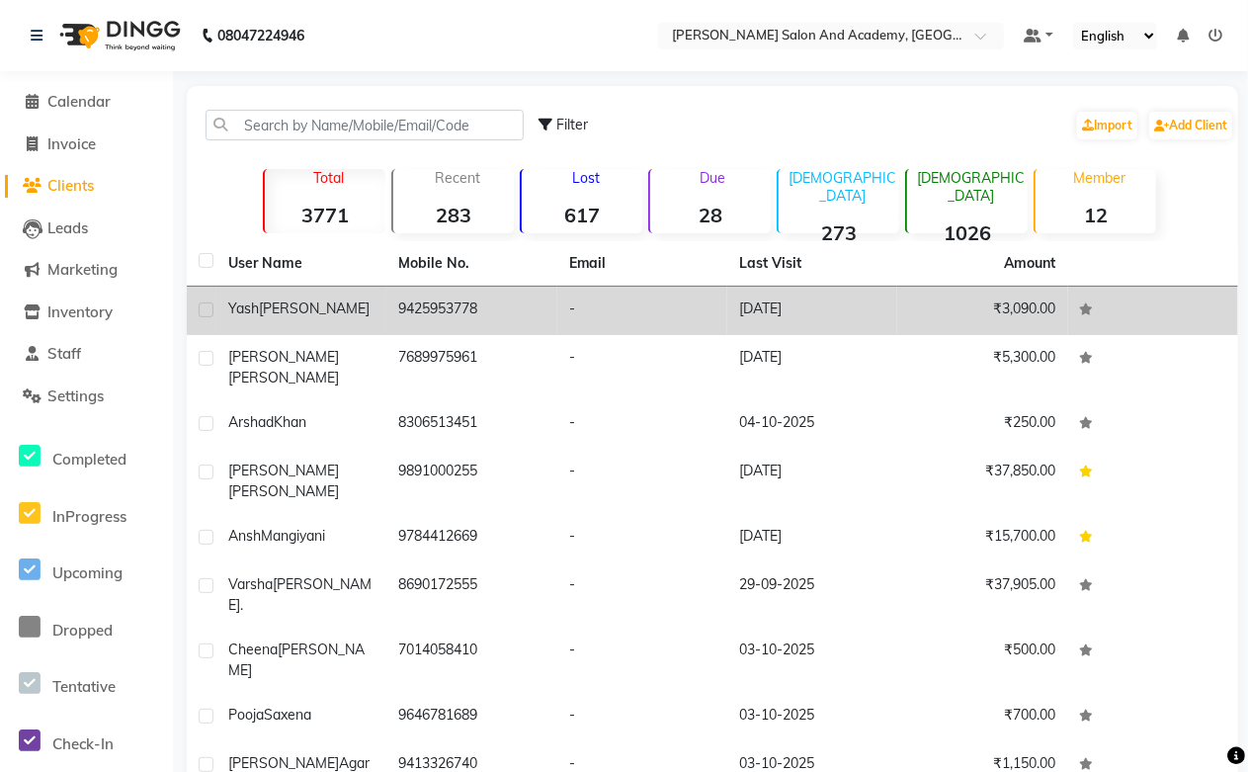
click at [435, 308] on td "9425953778" at bounding box center [471, 311] width 170 height 48
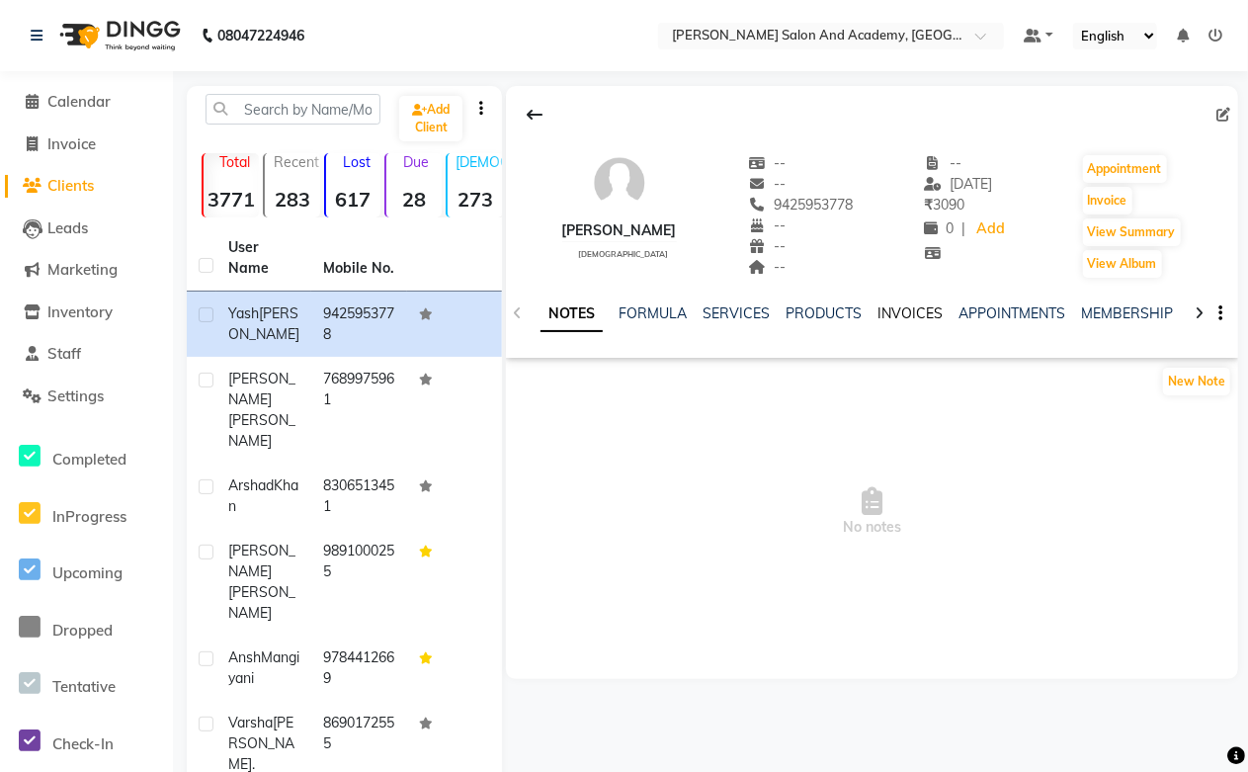
click at [892, 320] on link "INVOICES" at bounding box center [909, 313] width 65 height 18
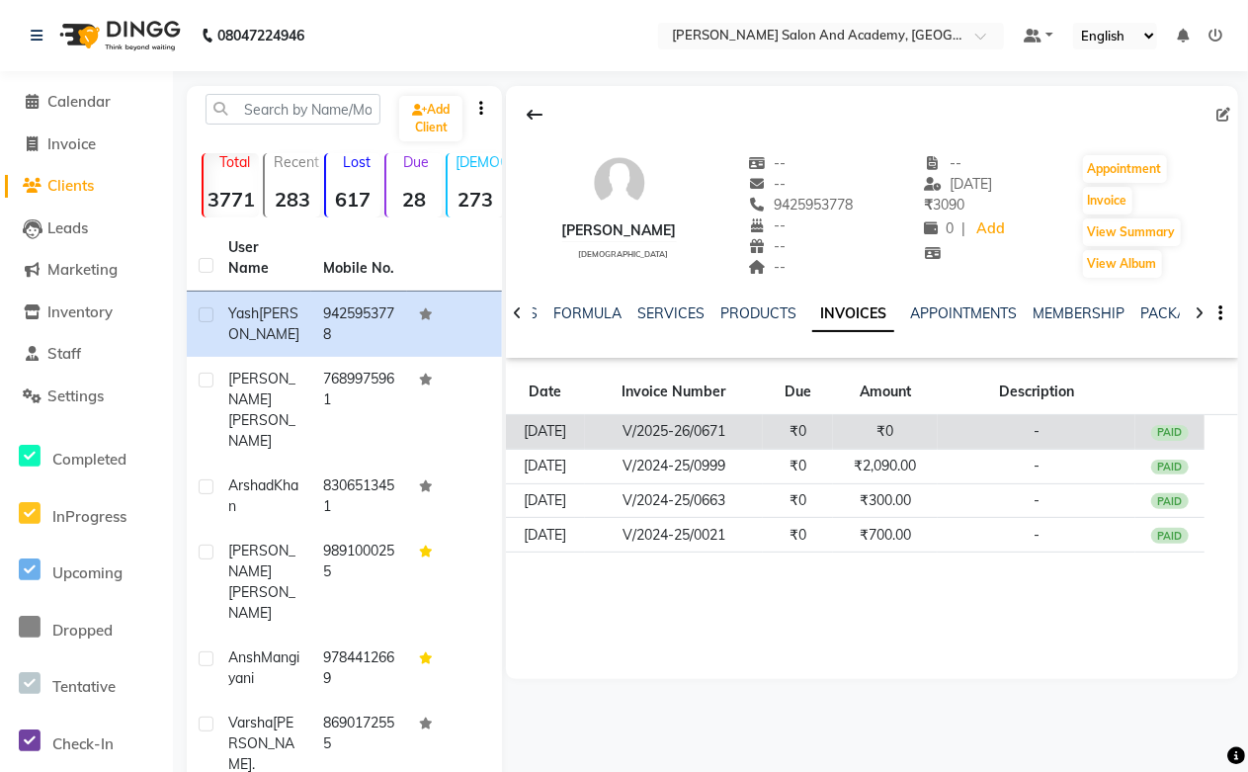
click at [659, 429] on td "V/2025-26/0671" at bounding box center [674, 432] width 178 height 35
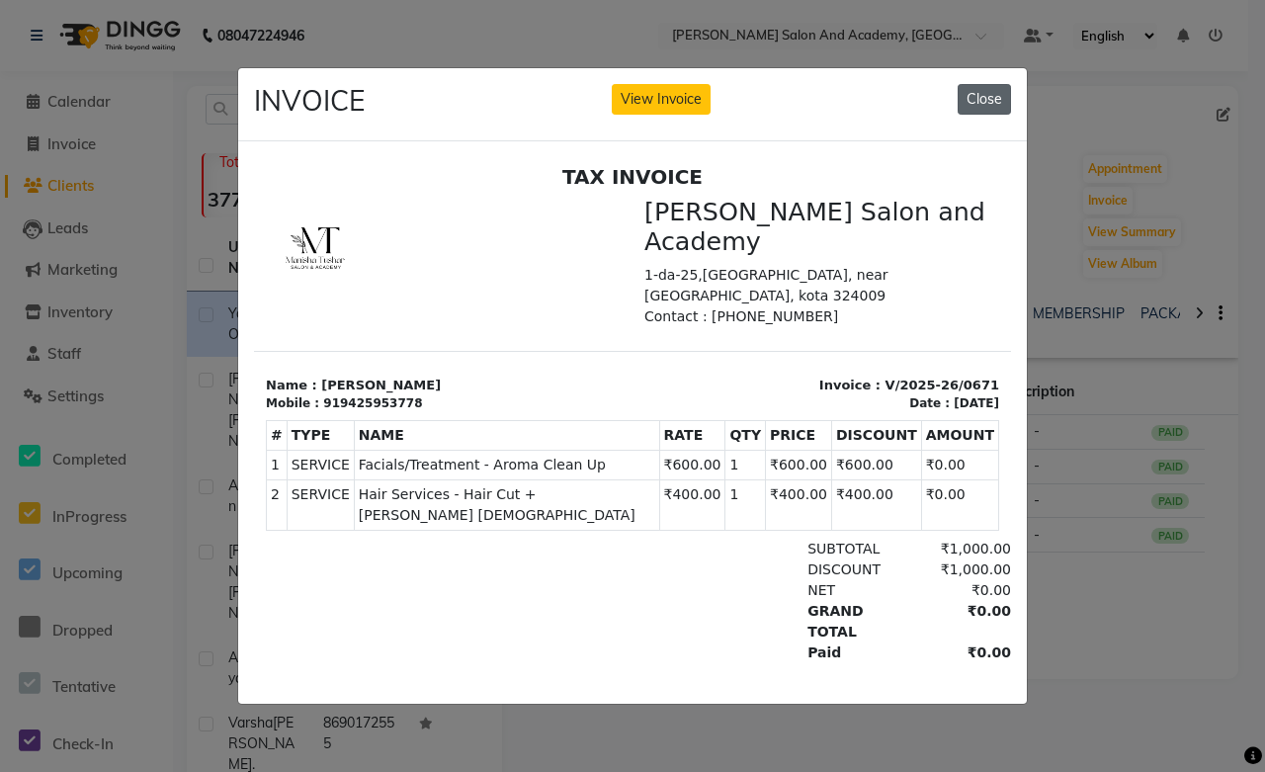
click at [992, 104] on button "Close" at bounding box center [984, 99] width 53 height 31
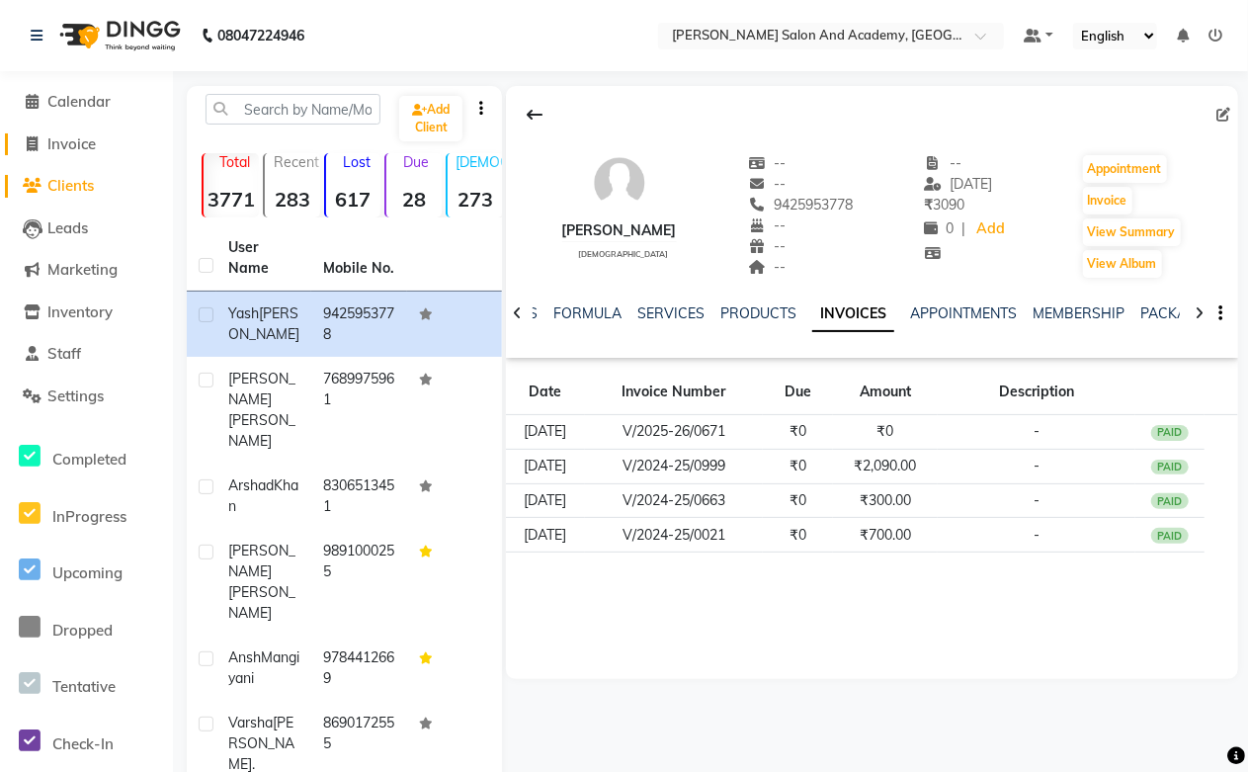
click at [61, 151] on span "Invoice" at bounding box center [71, 143] width 48 height 19
select select "6453"
select select "service"
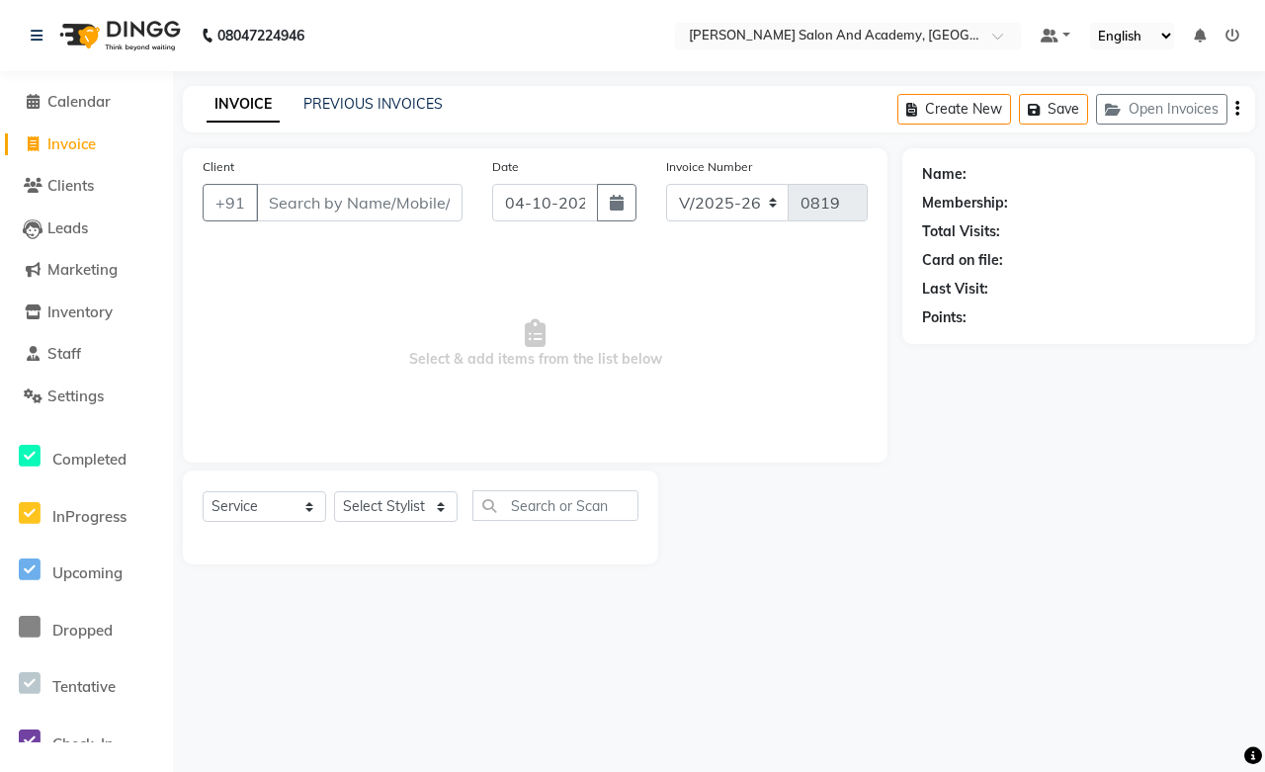
click at [1235, 36] on icon at bounding box center [1232, 36] width 14 height 14
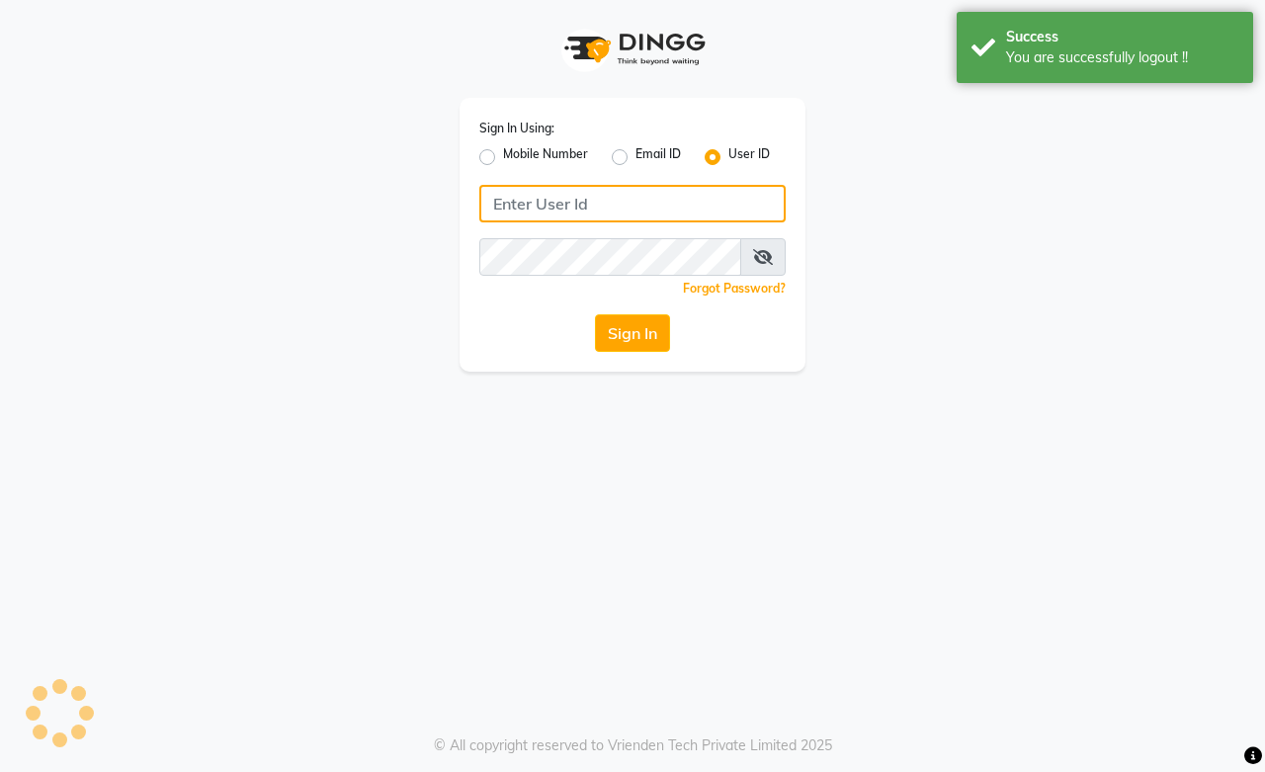
type input "9828338644"
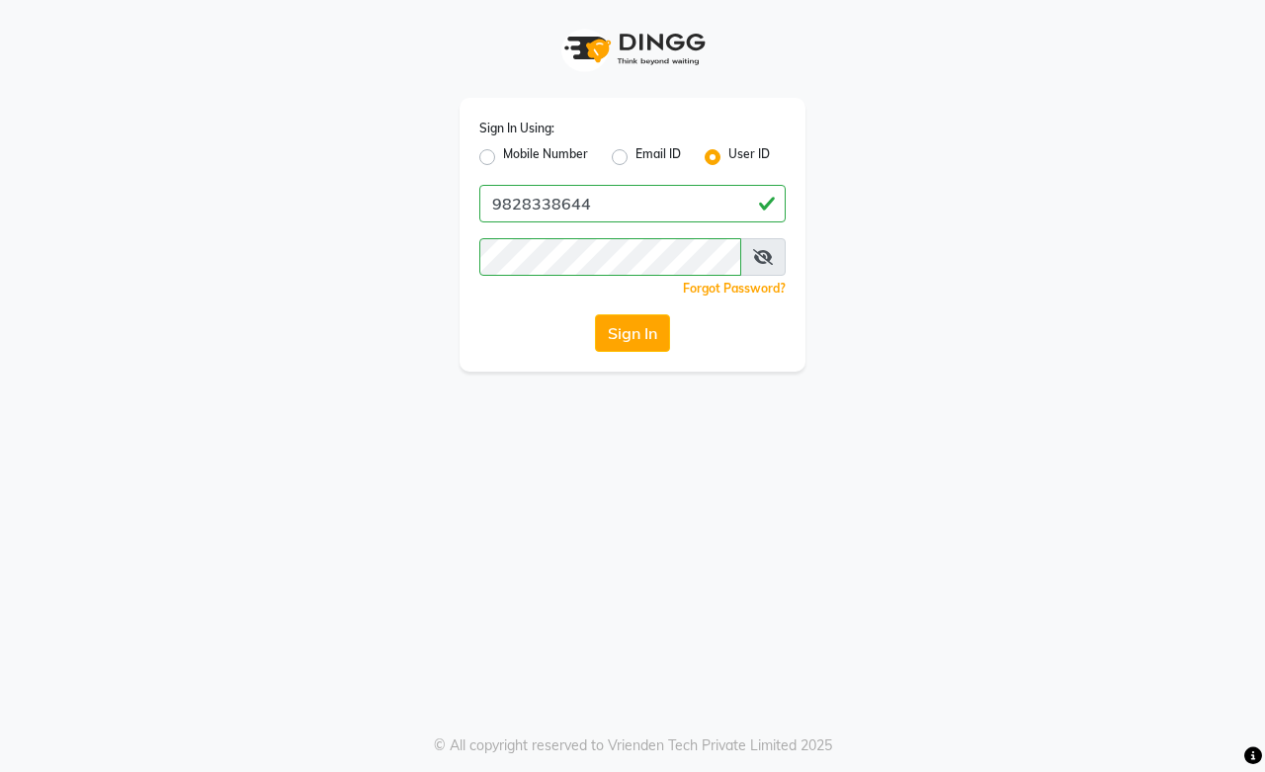
click at [503, 156] on label "Mobile Number" at bounding box center [545, 157] width 85 height 24
click at [503, 156] on input "Mobile Number" at bounding box center [509, 151] width 13 height 13
radio input "true"
radio input "false"
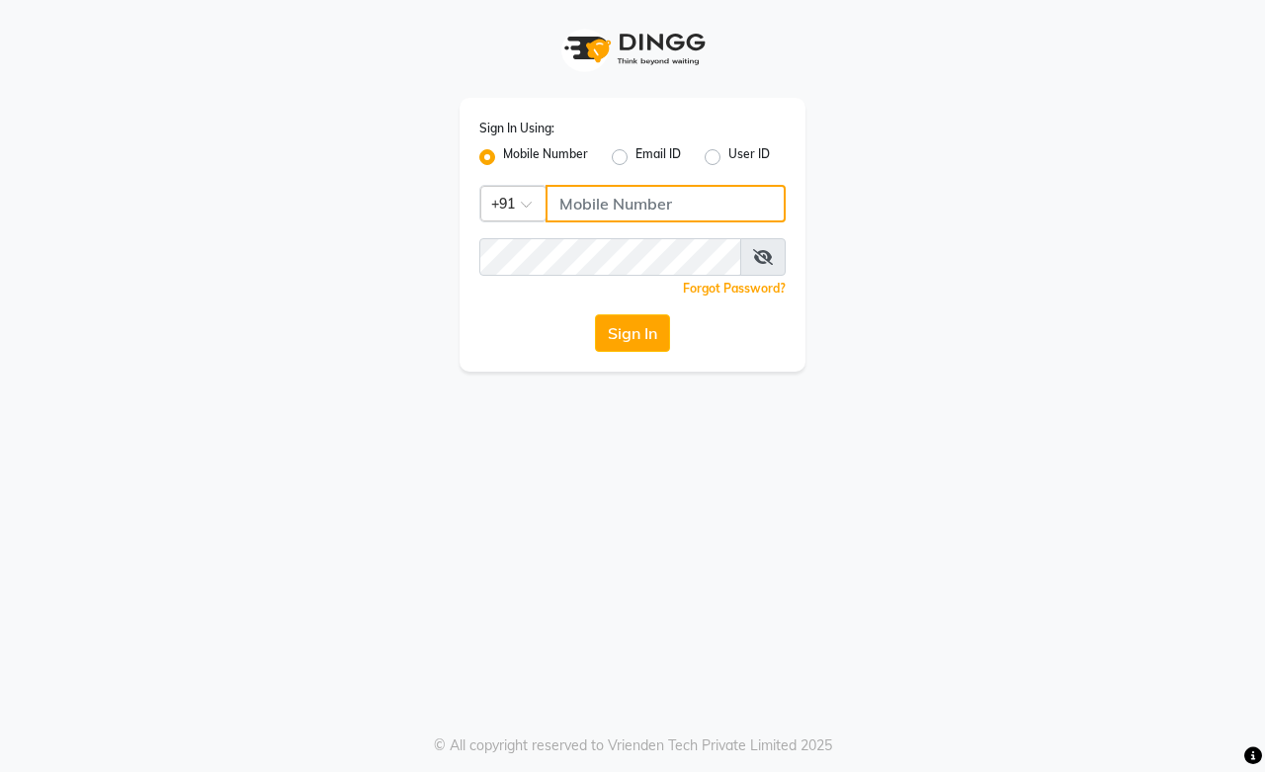
click at [625, 206] on input "Username" at bounding box center [665, 204] width 240 height 38
type input "7014415988"
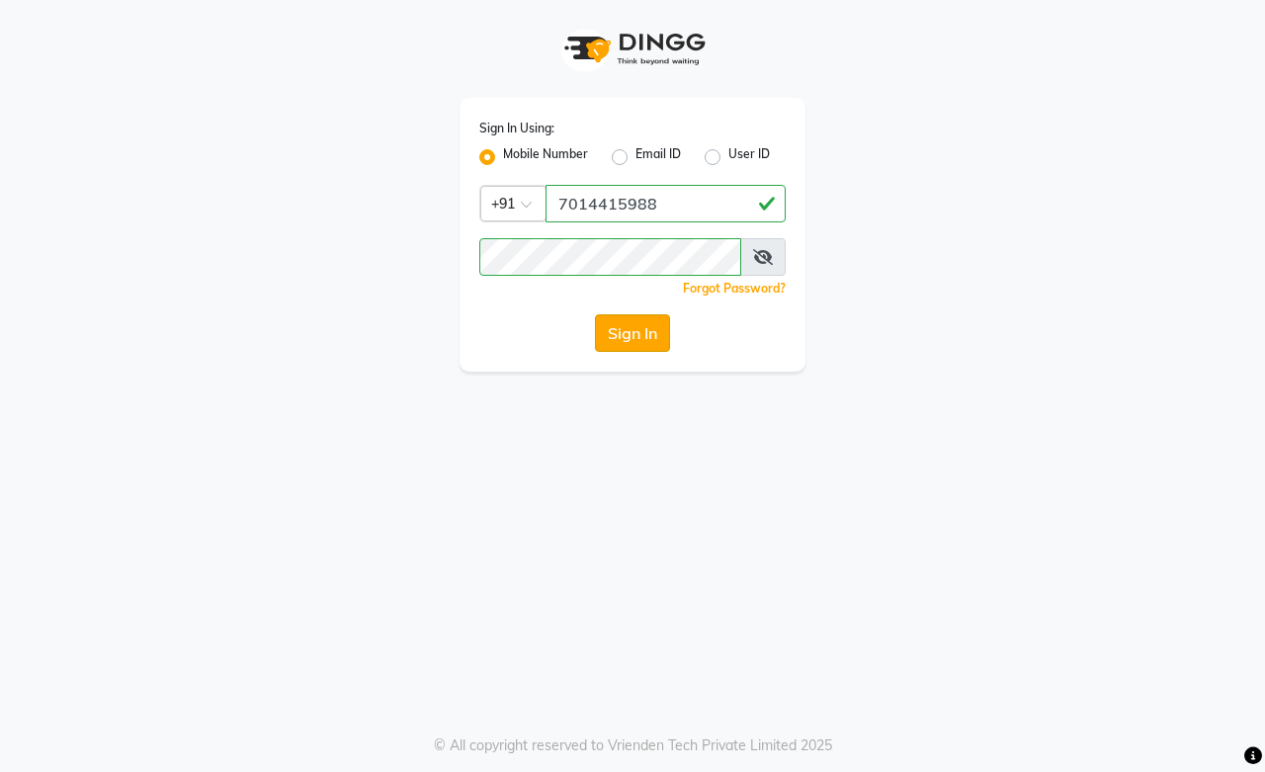
click at [650, 343] on button "Sign In" at bounding box center [632, 333] width 75 height 38
